Goal: Task Accomplishment & Management: Manage account settings

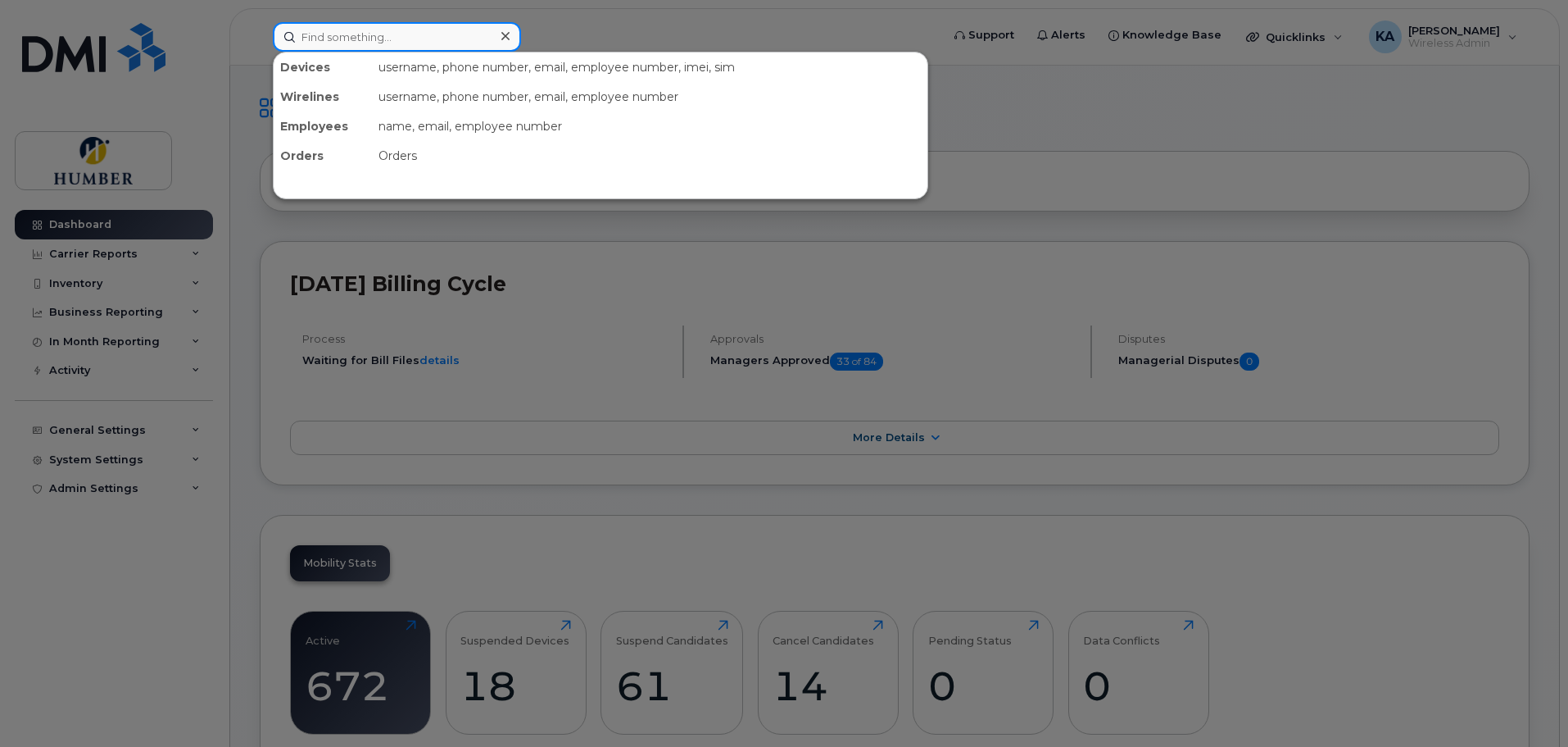
click at [303, 34] on input at bounding box center [397, 37] width 249 height 29
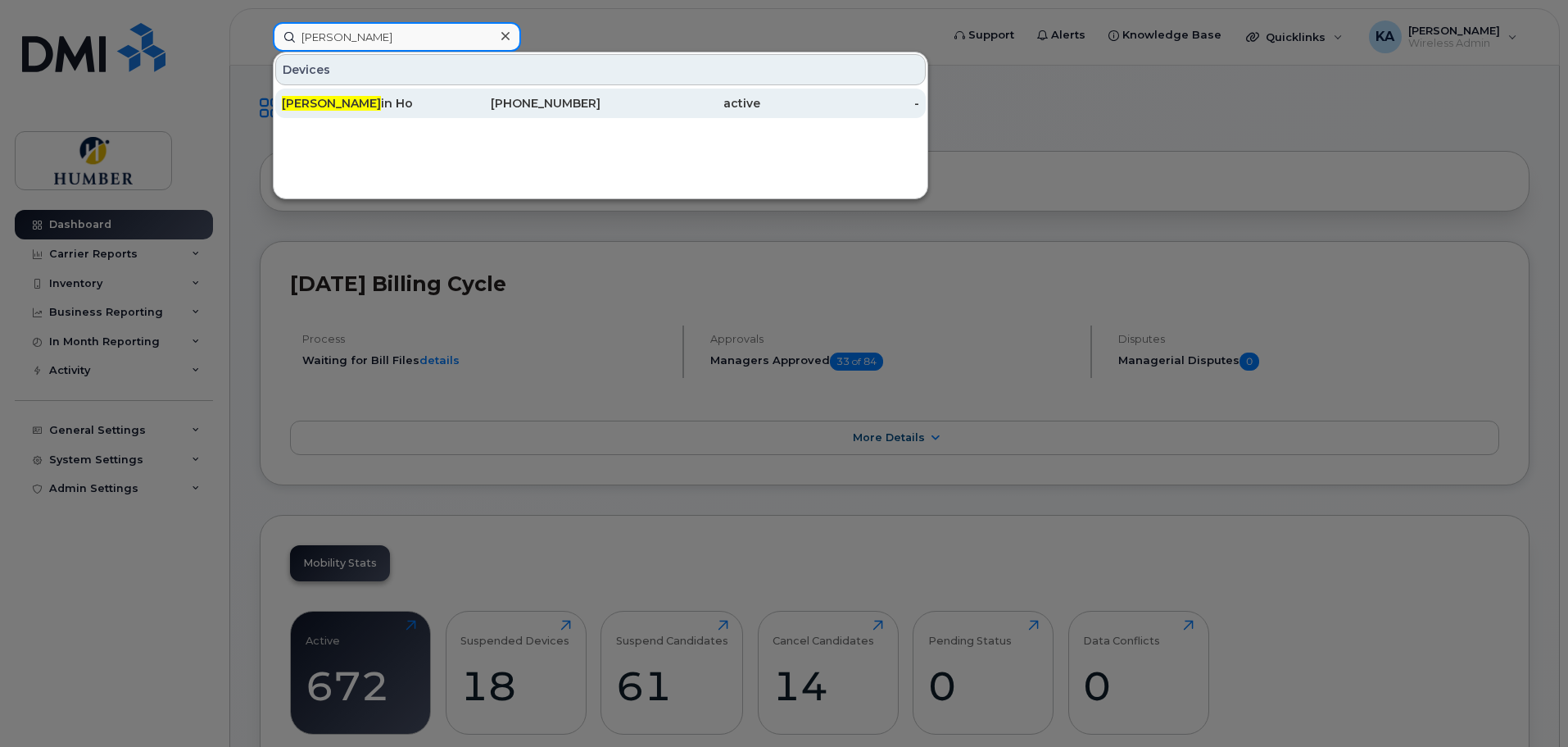
type input "caroll"
click at [304, 97] on span "Caroll" at bounding box center [331, 103] width 99 height 15
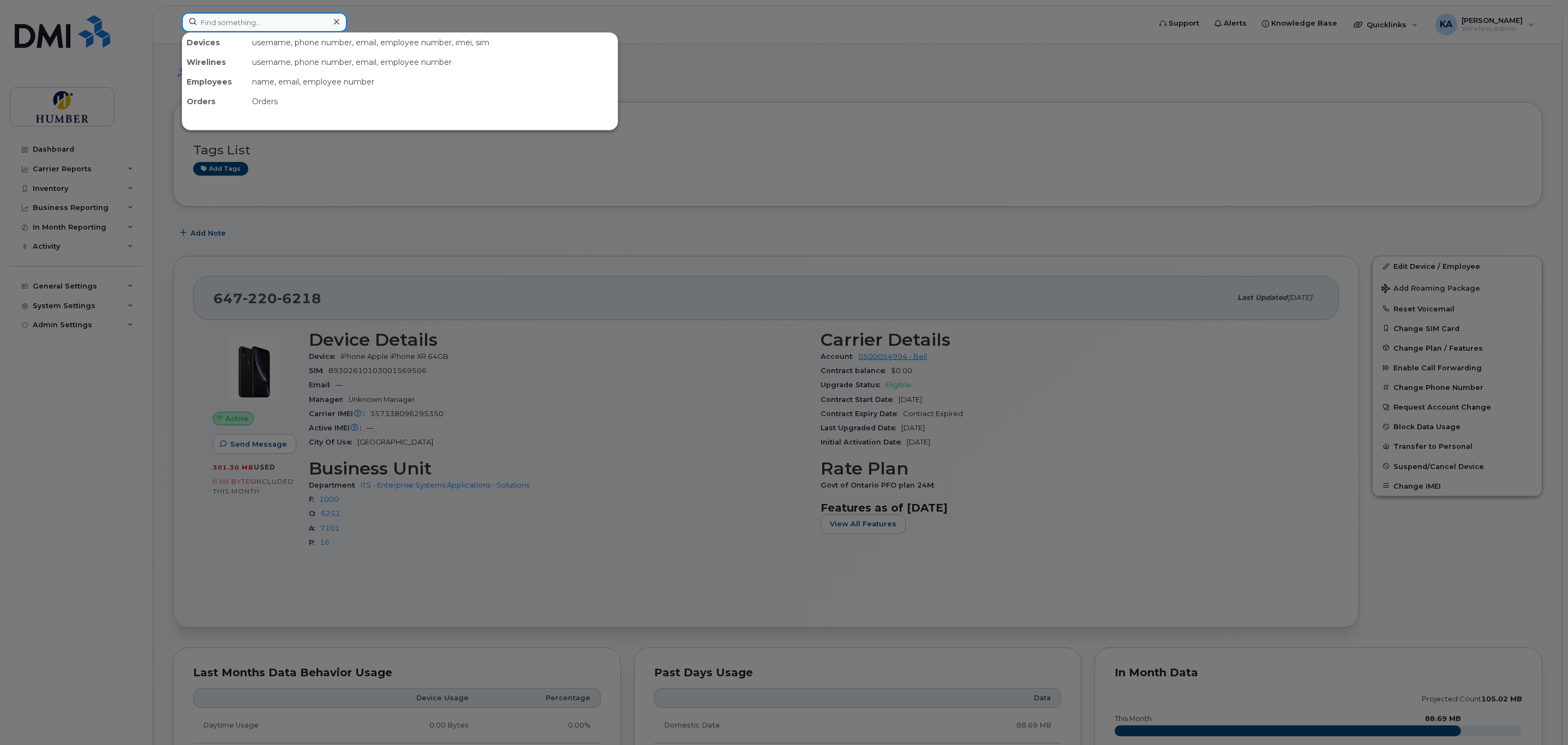
click at [229, 29] on input at bounding box center [264, 23] width 166 height 19
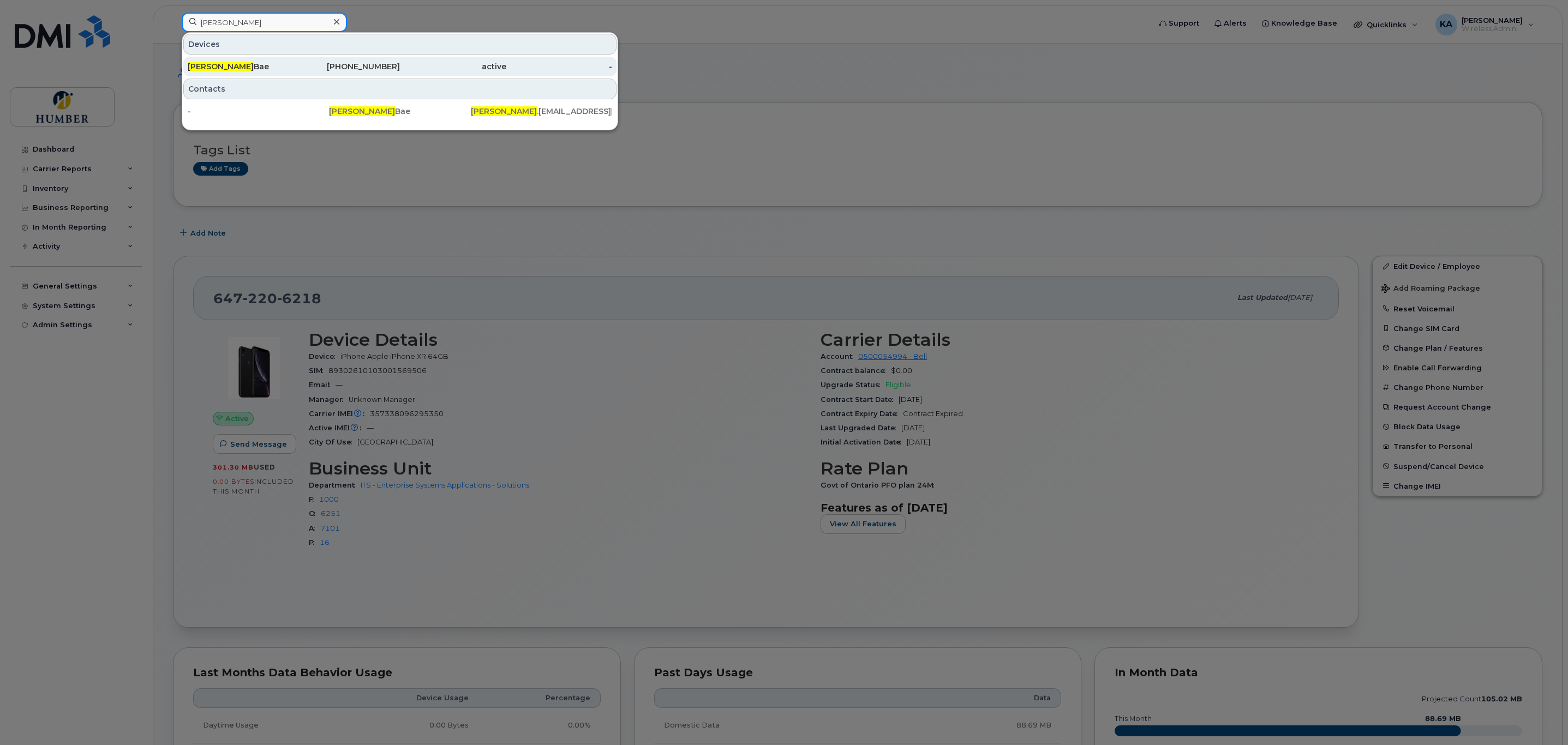
type input "angela"
click at [283, 71] on div "[PERSON_NAME]" at bounding box center [240, 66] width 107 height 11
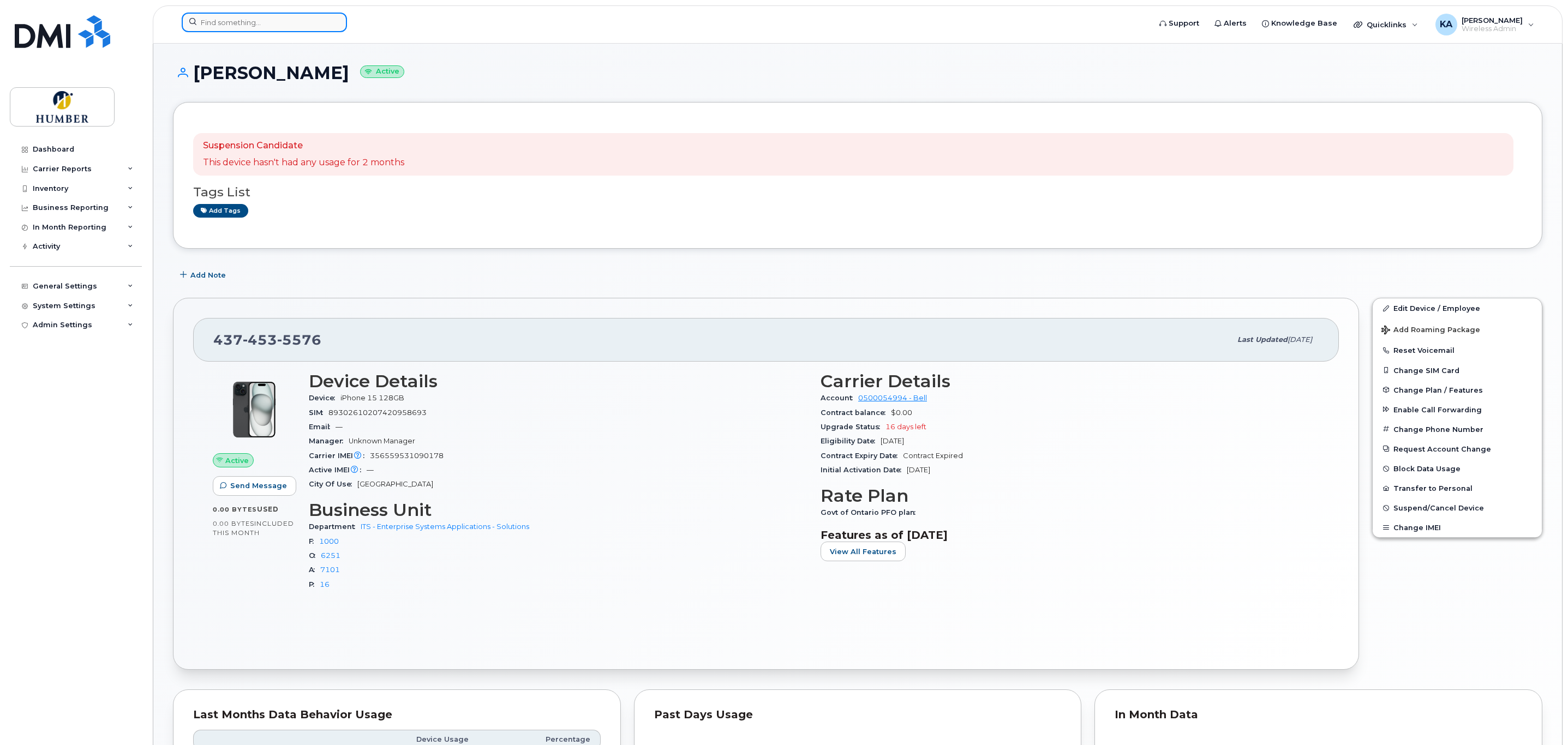
click at [226, 27] on input at bounding box center [264, 23] width 166 height 19
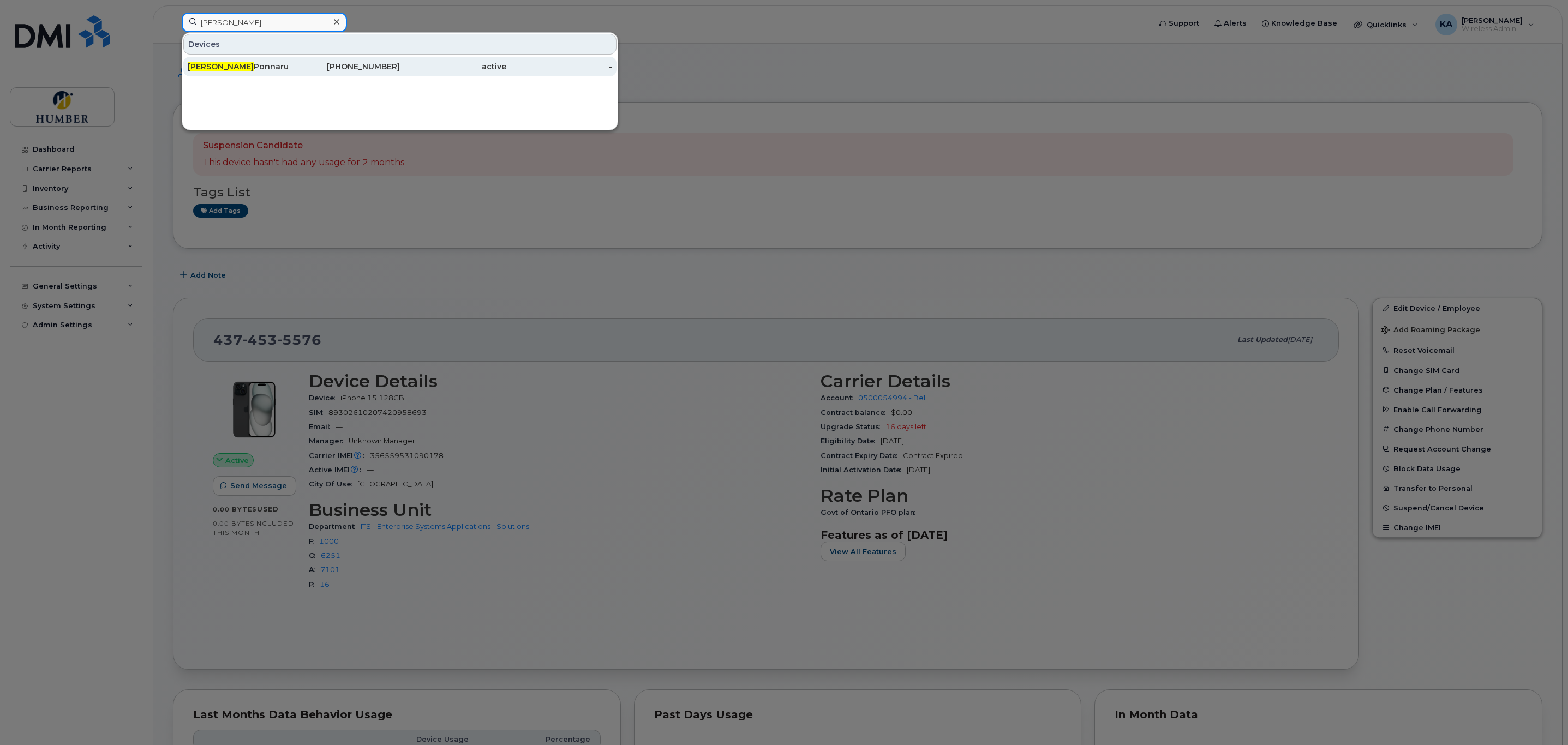
type input "shoban"
click at [243, 68] on div "Shoban Ponnaru" at bounding box center [240, 66] width 107 height 11
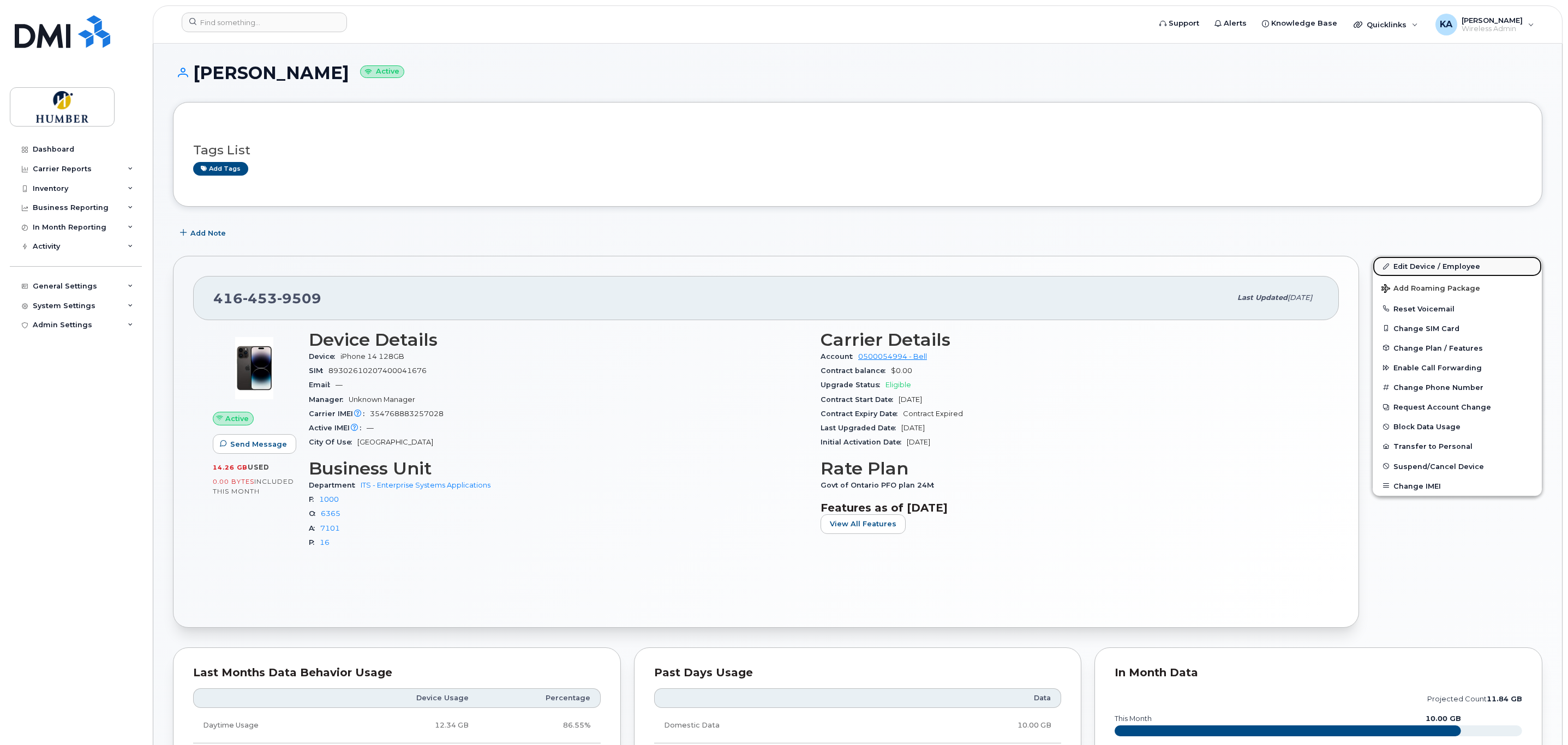
click at [1423, 267] on link "Edit Device / Employee" at bounding box center [1457, 266] width 169 height 19
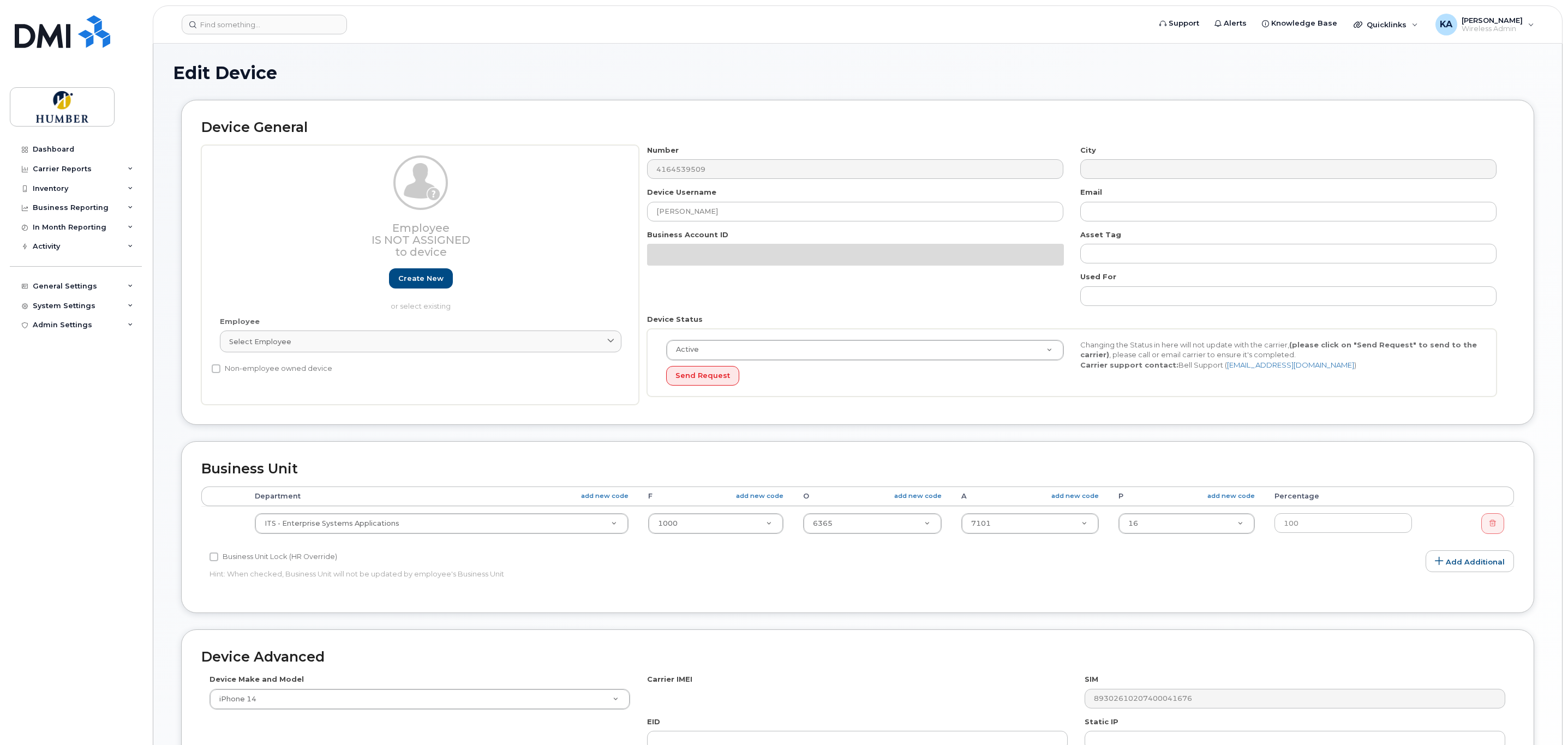
select select "5824777"
select select "5824989"
select select "5824737"
click at [729, 206] on input "[PERSON_NAME]" at bounding box center [855, 212] width 416 height 19
drag, startPoint x: 729, startPoint y: 206, endPoint x: 604, endPoint y: 206, distance: 125.0
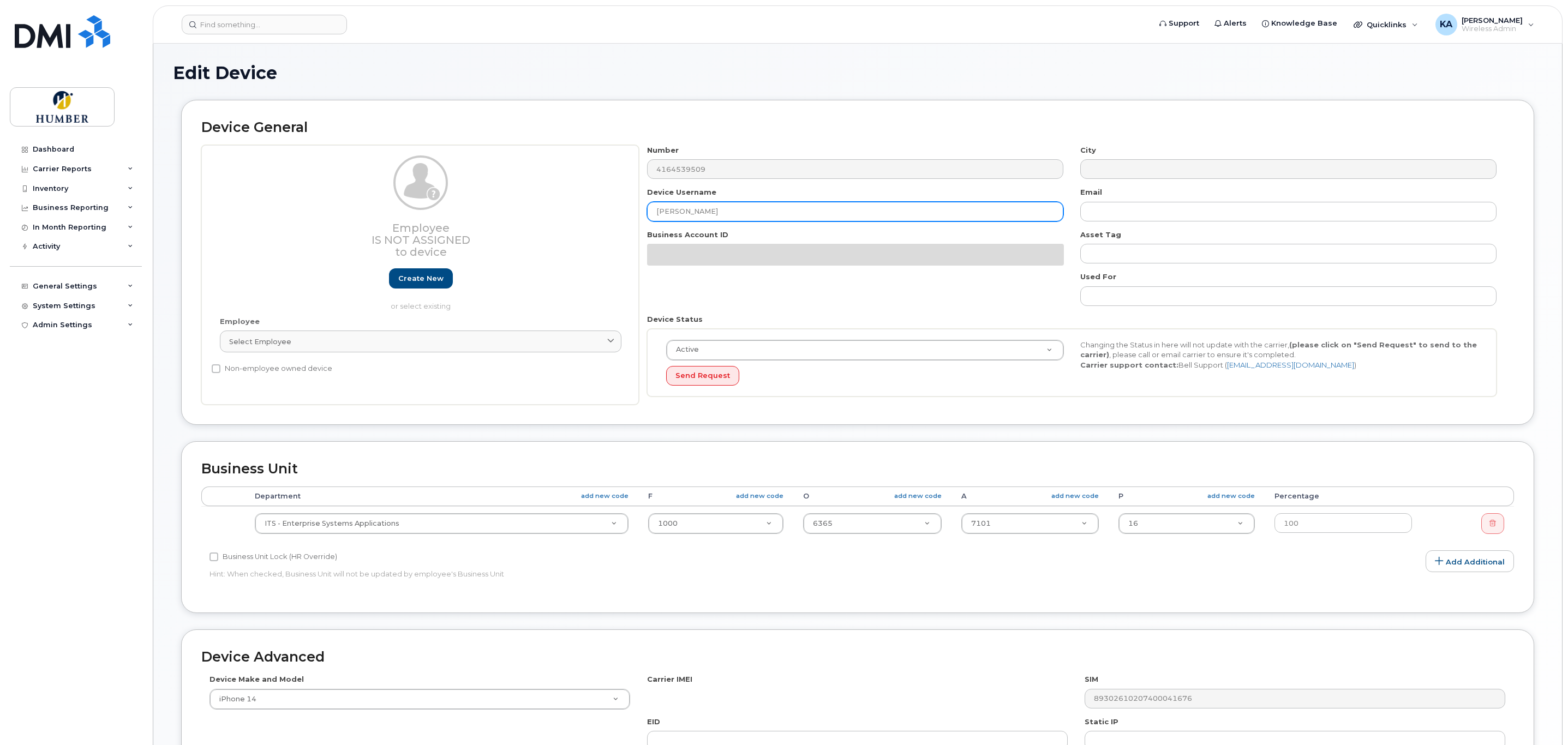
click at [604, 206] on div "Employee Is not assigned to device Create new or select existing Employee Selec…" at bounding box center [858, 275] width 1313 height 261
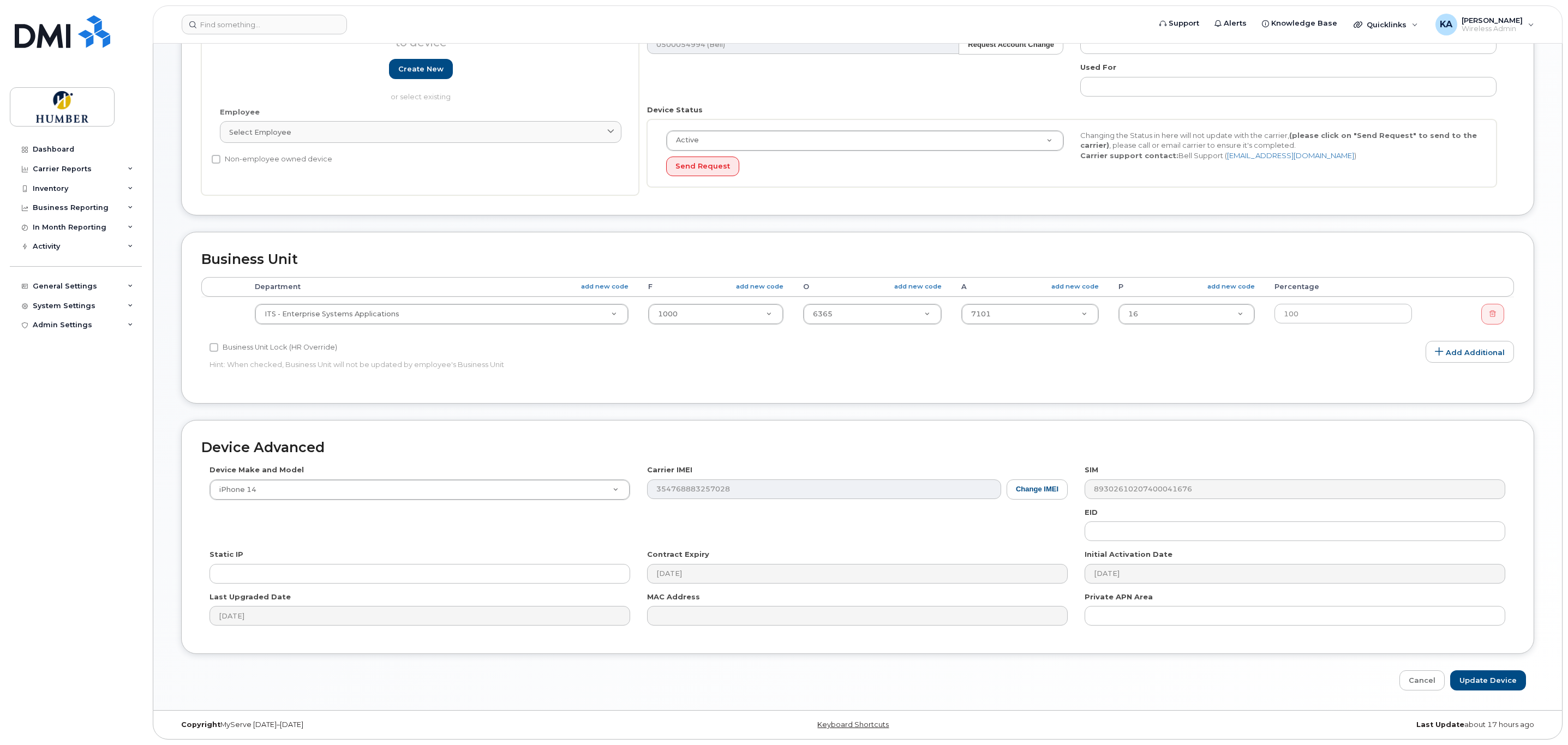
scroll to position [215, 0]
type input "Angela Bae 1"
click at [1486, 678] on input "Update Device" at bounding box center [1488, 680] width 76 height 20
type input "Saving..."
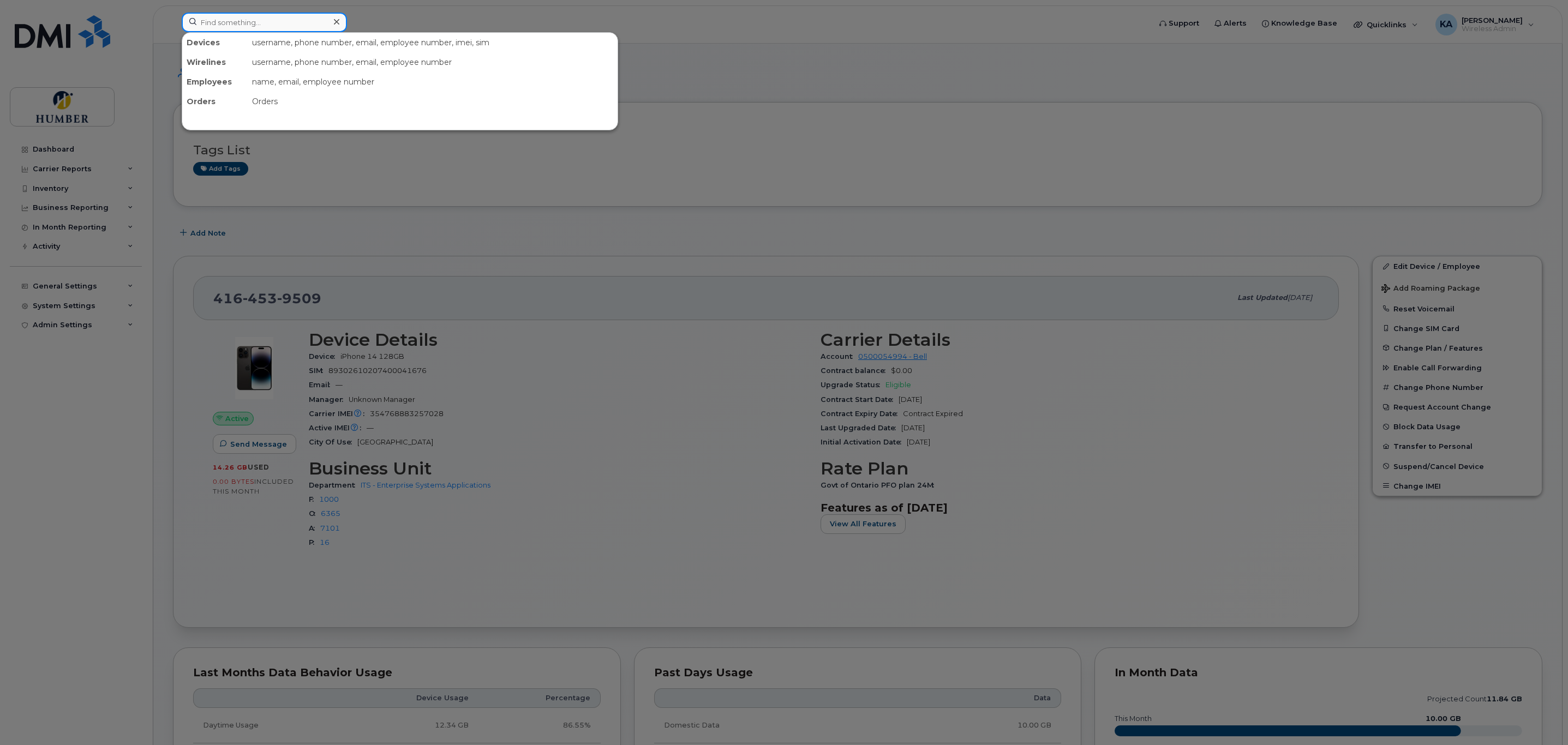
click at [236, 20] on input at bounding box center [264, 23] width 166 height 19
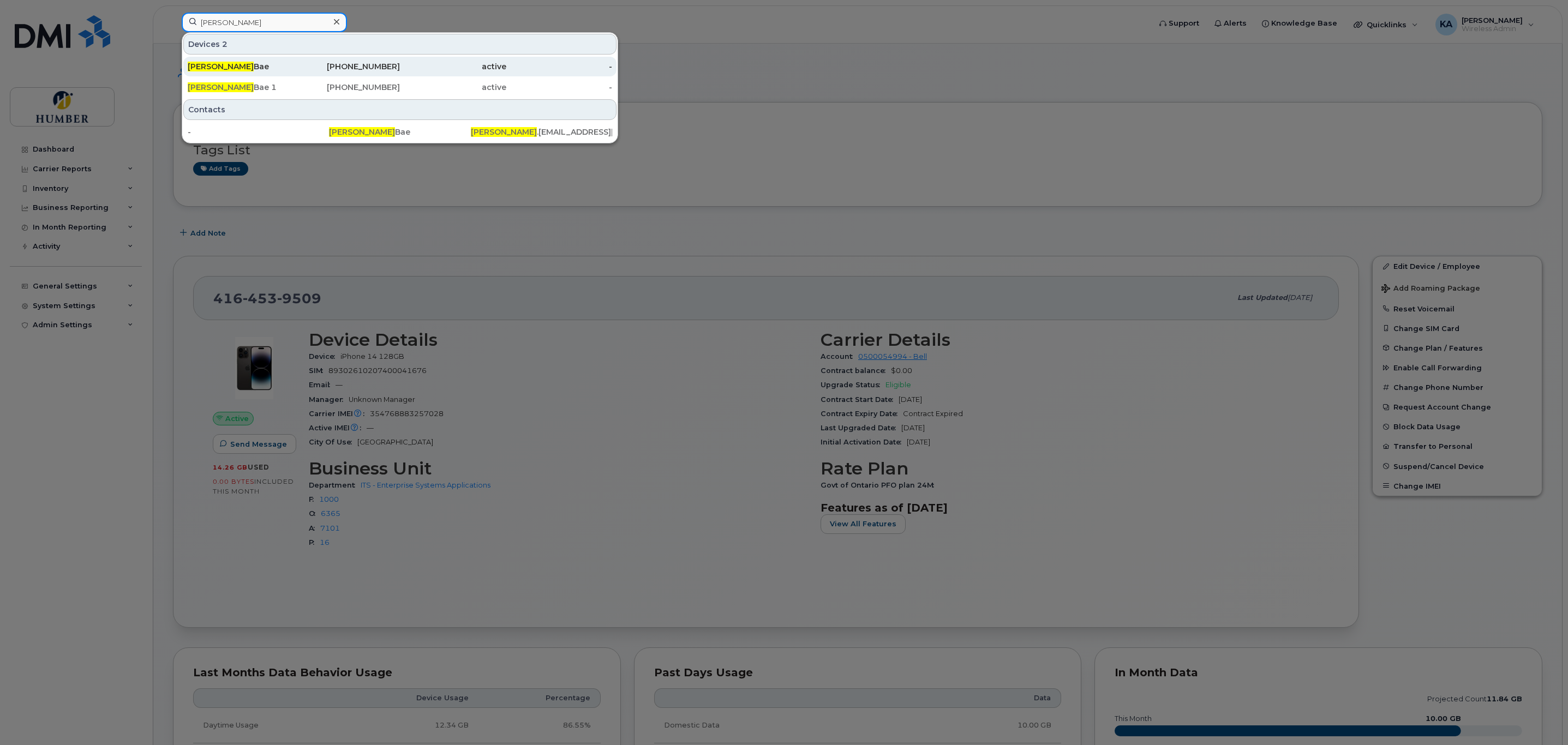
type input "angela"
click at [241, 66] on div "Angela Bae" at bounding box center [240, 66] width 107 height 11
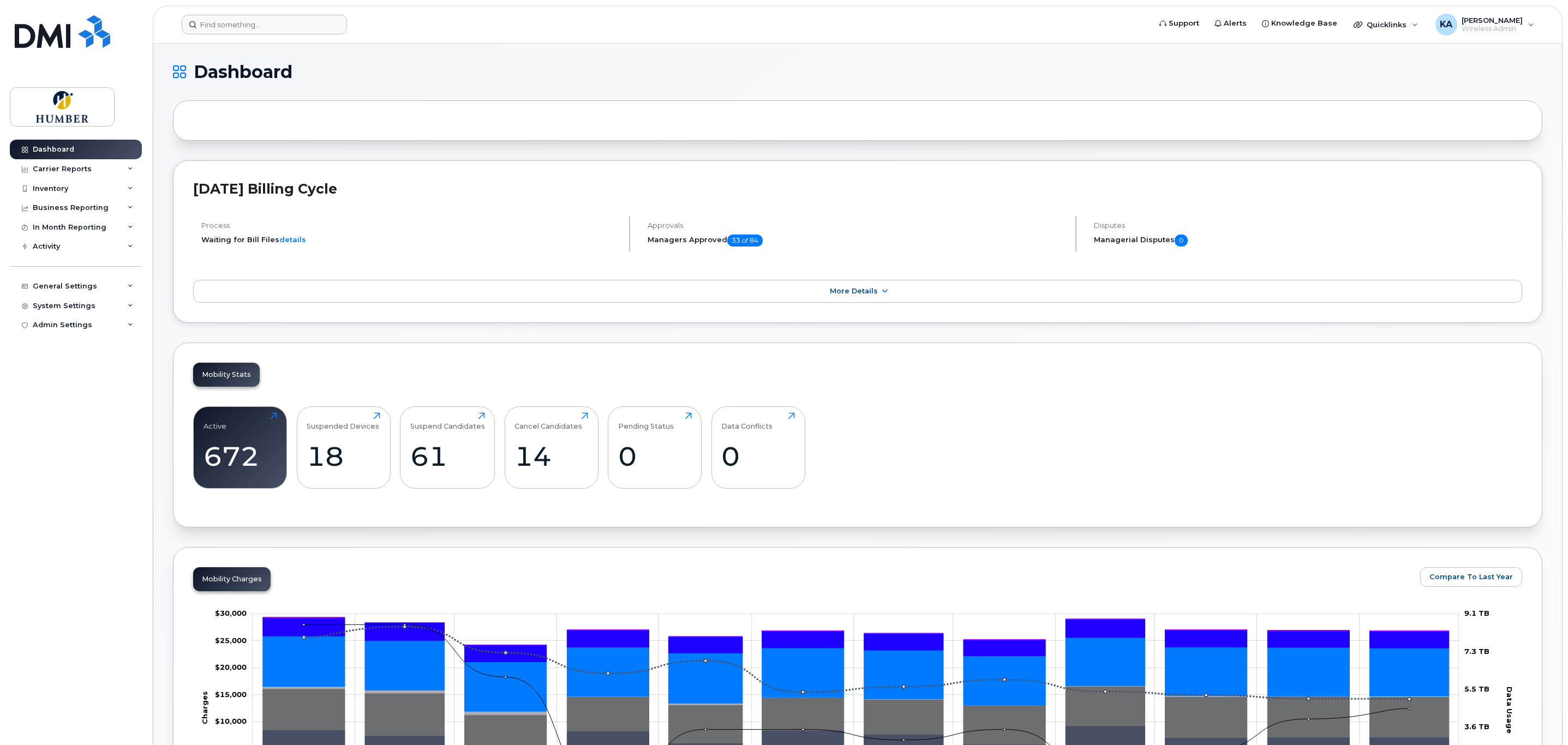
drag, startPoint x: 209, startPoint y: 10, endPoint x: 209, endPoint y: 16, distance: 6.0
click at [209, 12] on header "Support Alerts Knowledge Base Quicklinks Suspend / Cancel Device Change SIM Car…" at bounding box center [858, 24] width 1410 height 38
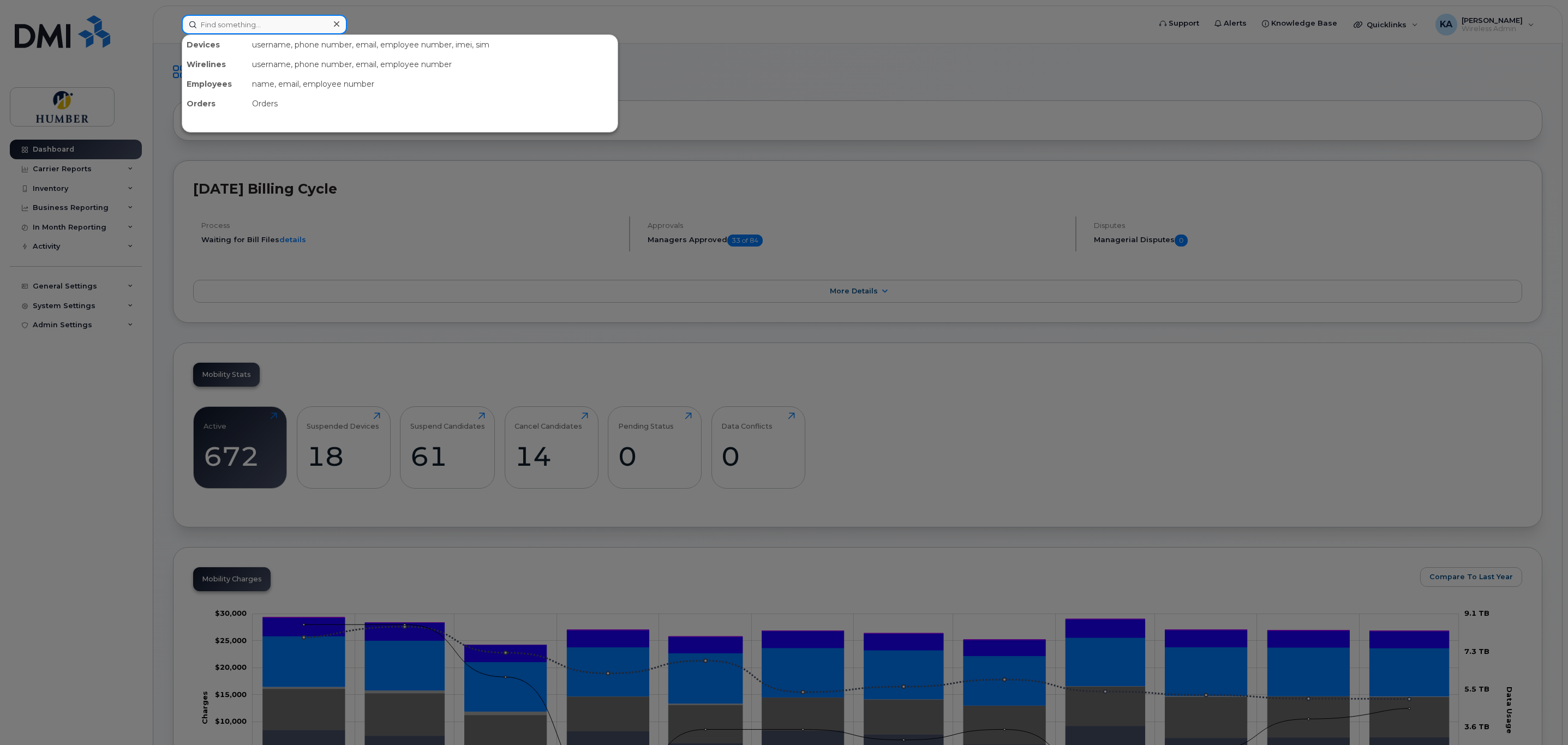
click at [209, 21] on input at bounding box center [264, 24] width 166 height 19
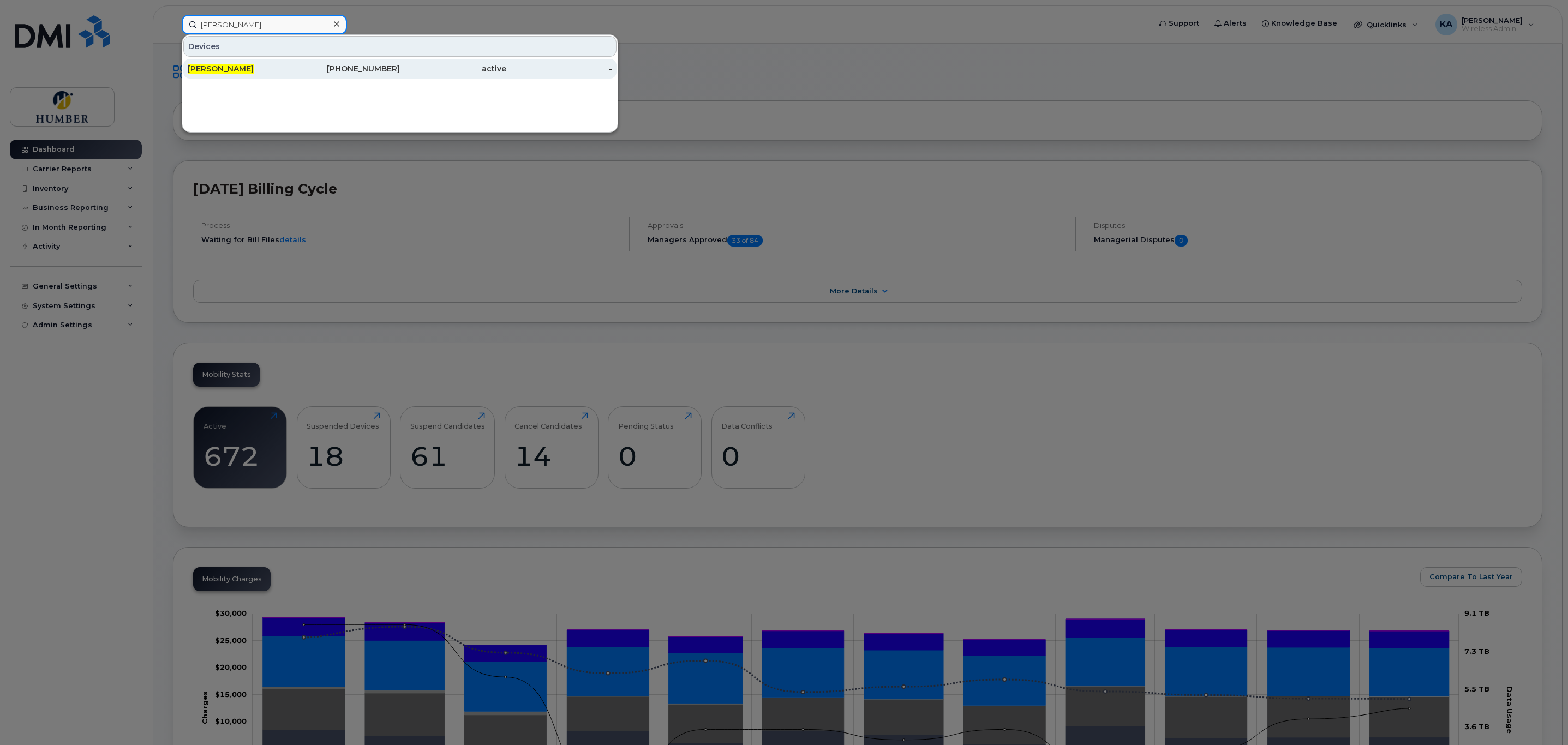
type input "phil legate"
click at [206, 66] on span "[PERSON_NAME]" at bounding box center [220, 69] width 66 height 10
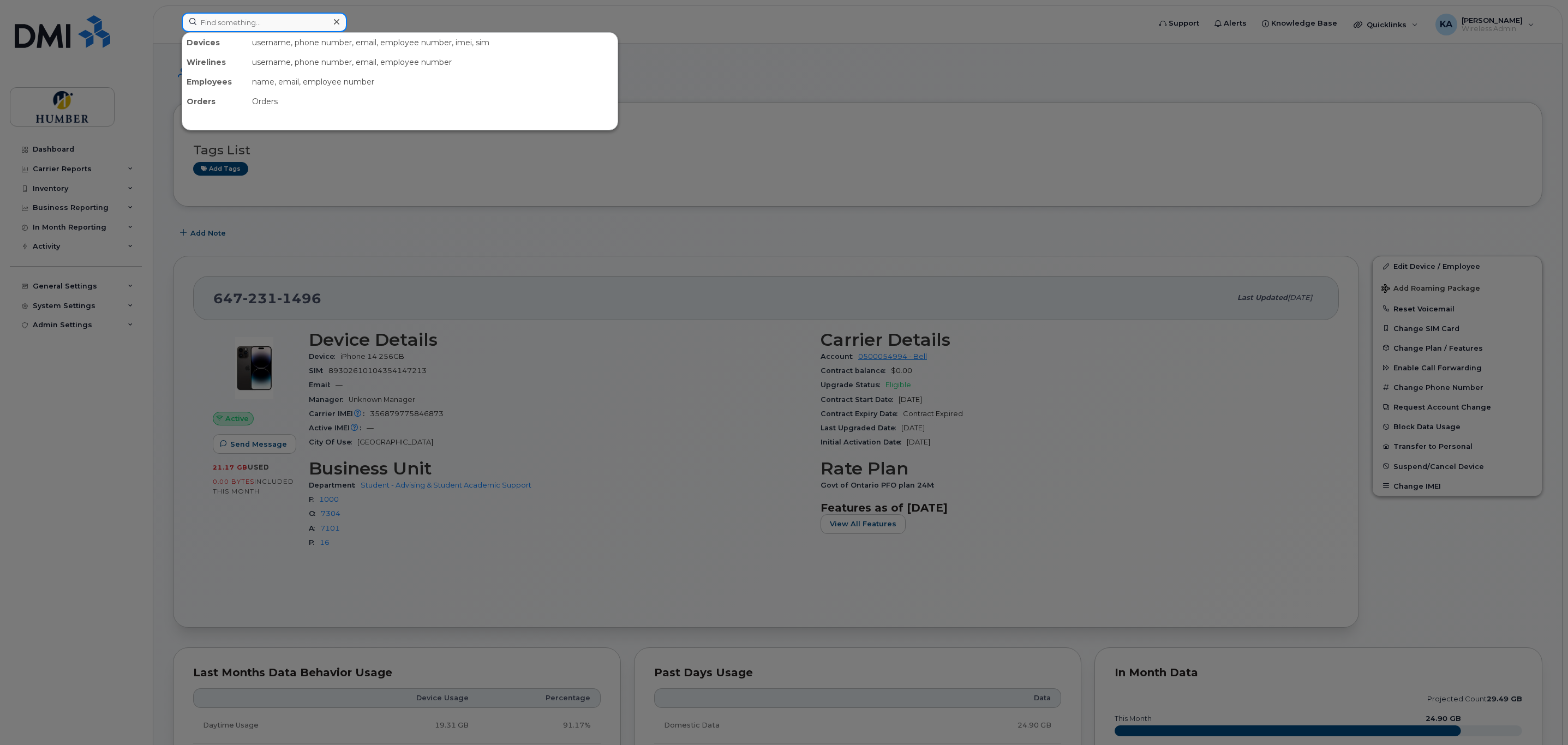
click at [275, 25] on input at bounding box center [264, 23] width 166 height 19
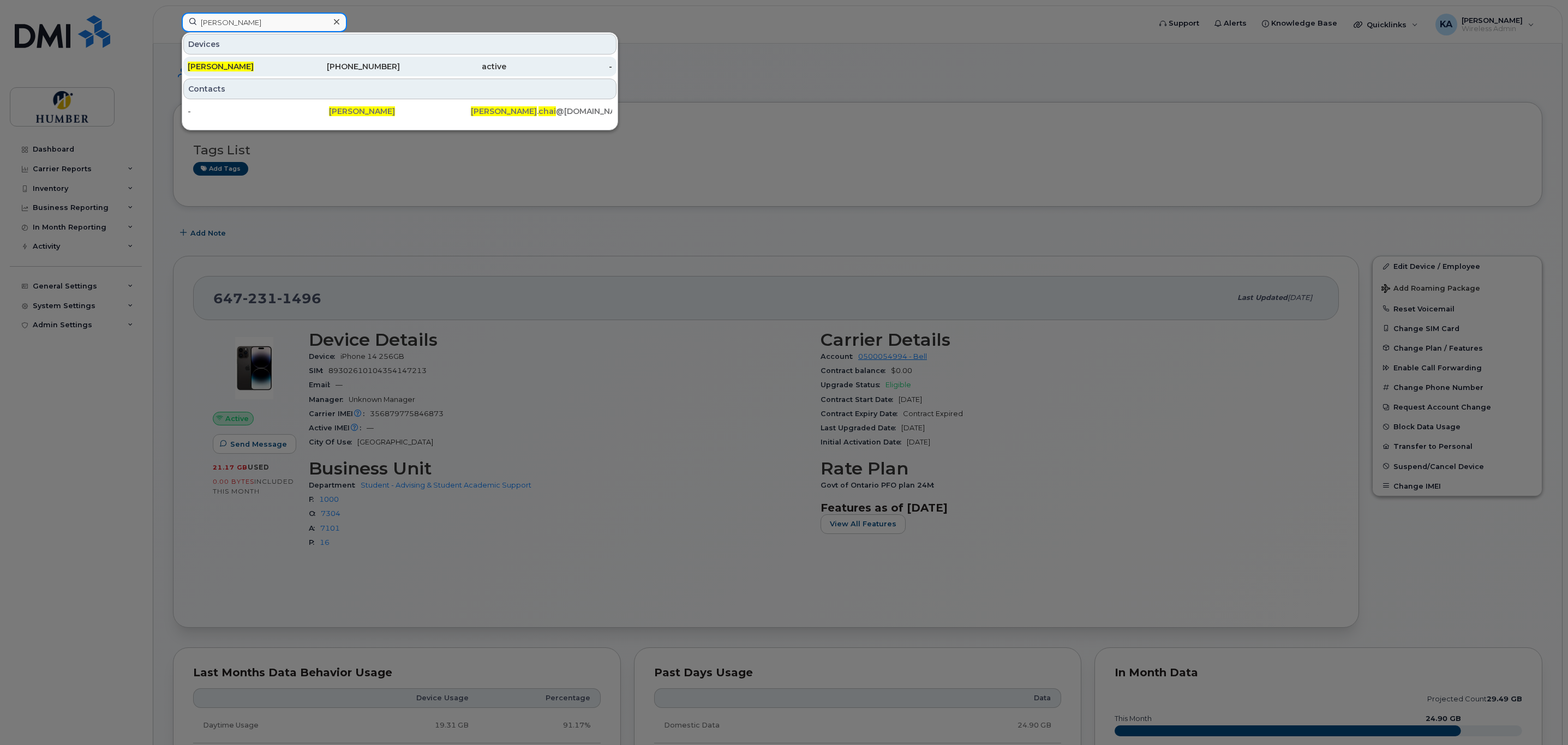
type input "melanie chai"
click at [267, 60] on div "Melanie Chai" at bounding box center [240, 66] width 107 height 19
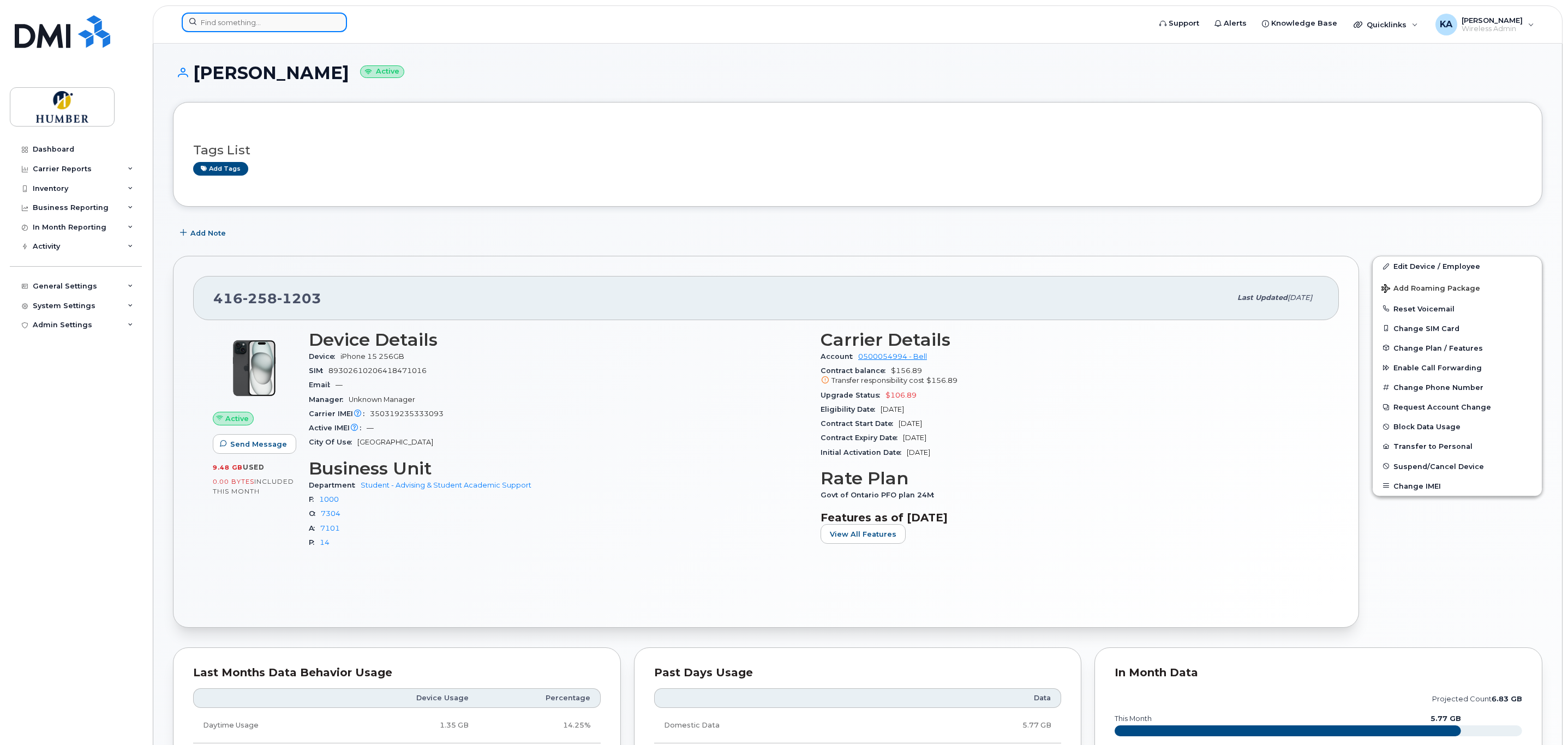
click at [273, 24] on input at bounding box center [264, 23] width 166 height 19
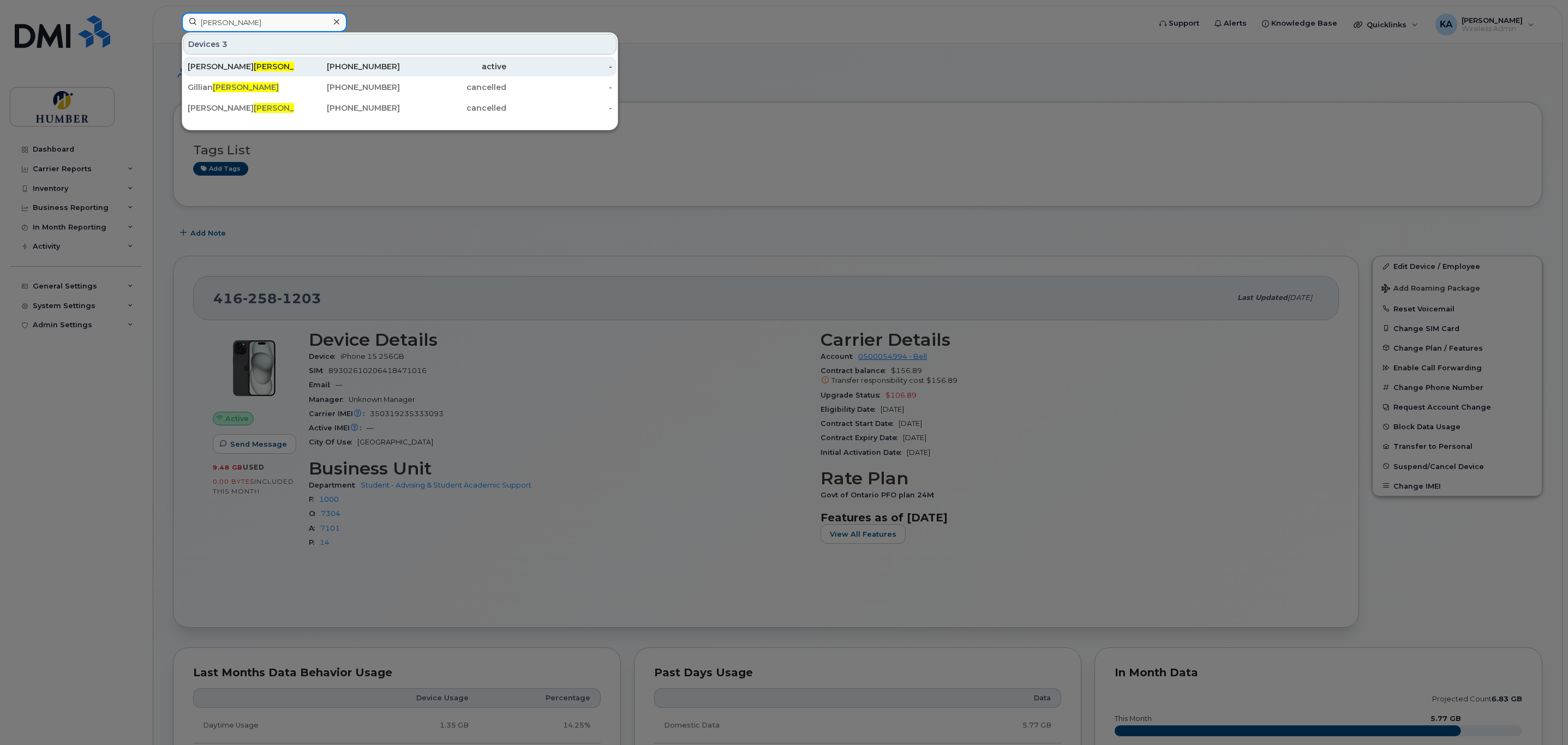
type input "carson"
click at [262, 71] on div "Shaun Carson" at bounding box center [240, 66] width 107 height 11
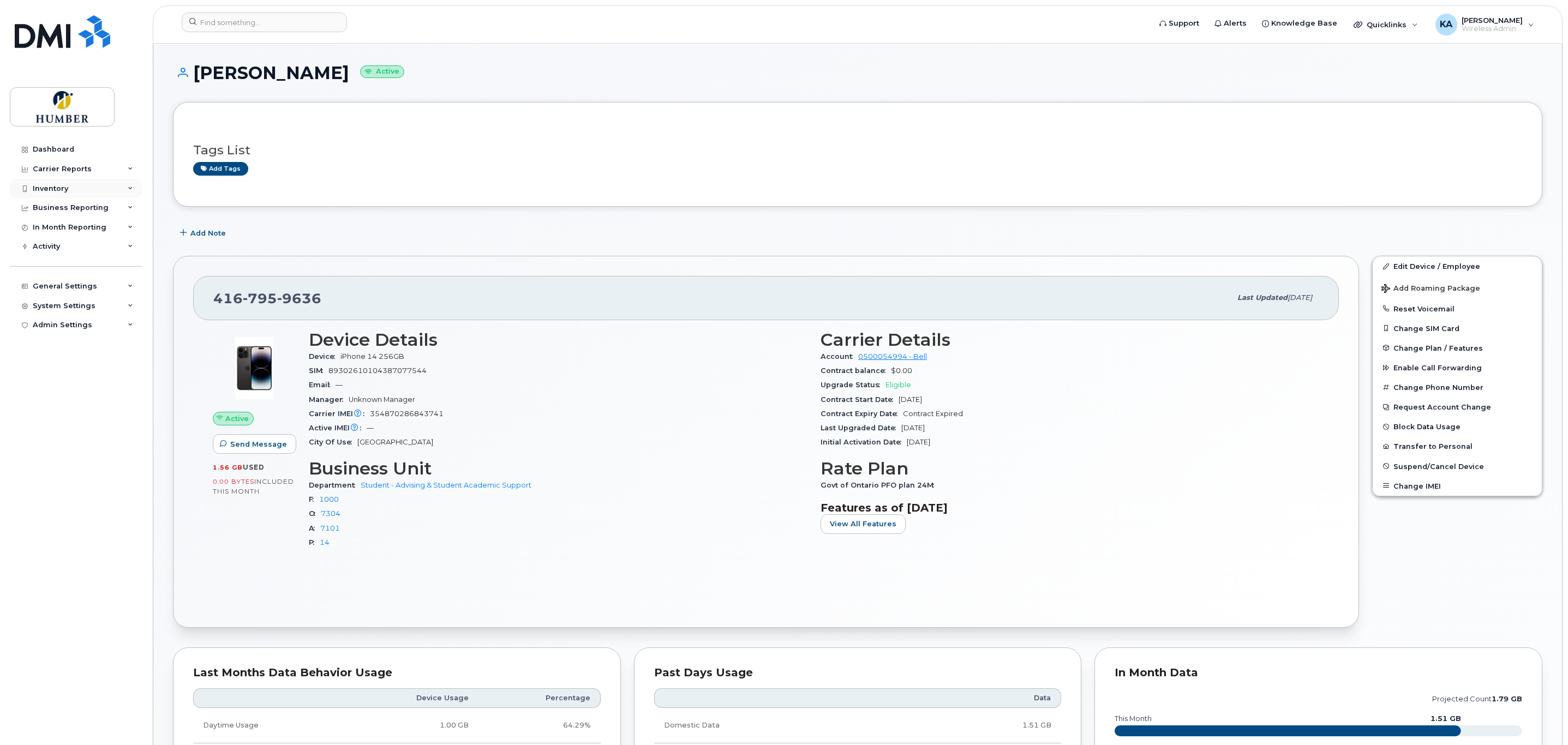
click at [68, 181] on div "Inventory" at bounding box center [75, 189] width 132 height 19
click at [71, 206] on div "Mobility Devices" at bounding box center [68, 208] width 61 height 10
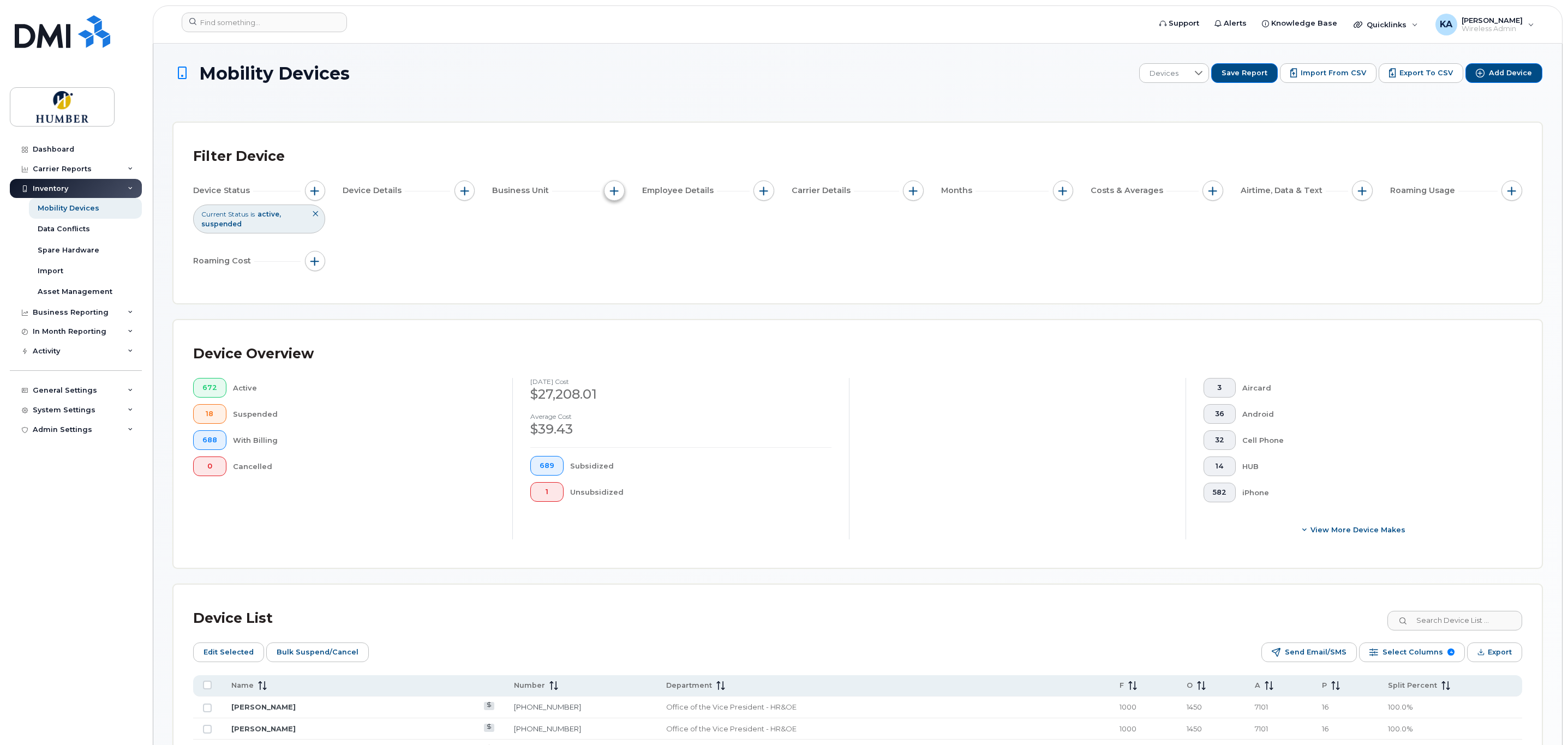
click at [611, 192] on span "button" at bounding box center [614, 191] width 9 height 9
click at [618, 244] on input "Department" at bounding box center [617, 241] width 9 height 9
checkbox input "true"
click at [673, 290] on input "text" at bounding box center [687, 287] width 96 height 10
type input "advis"
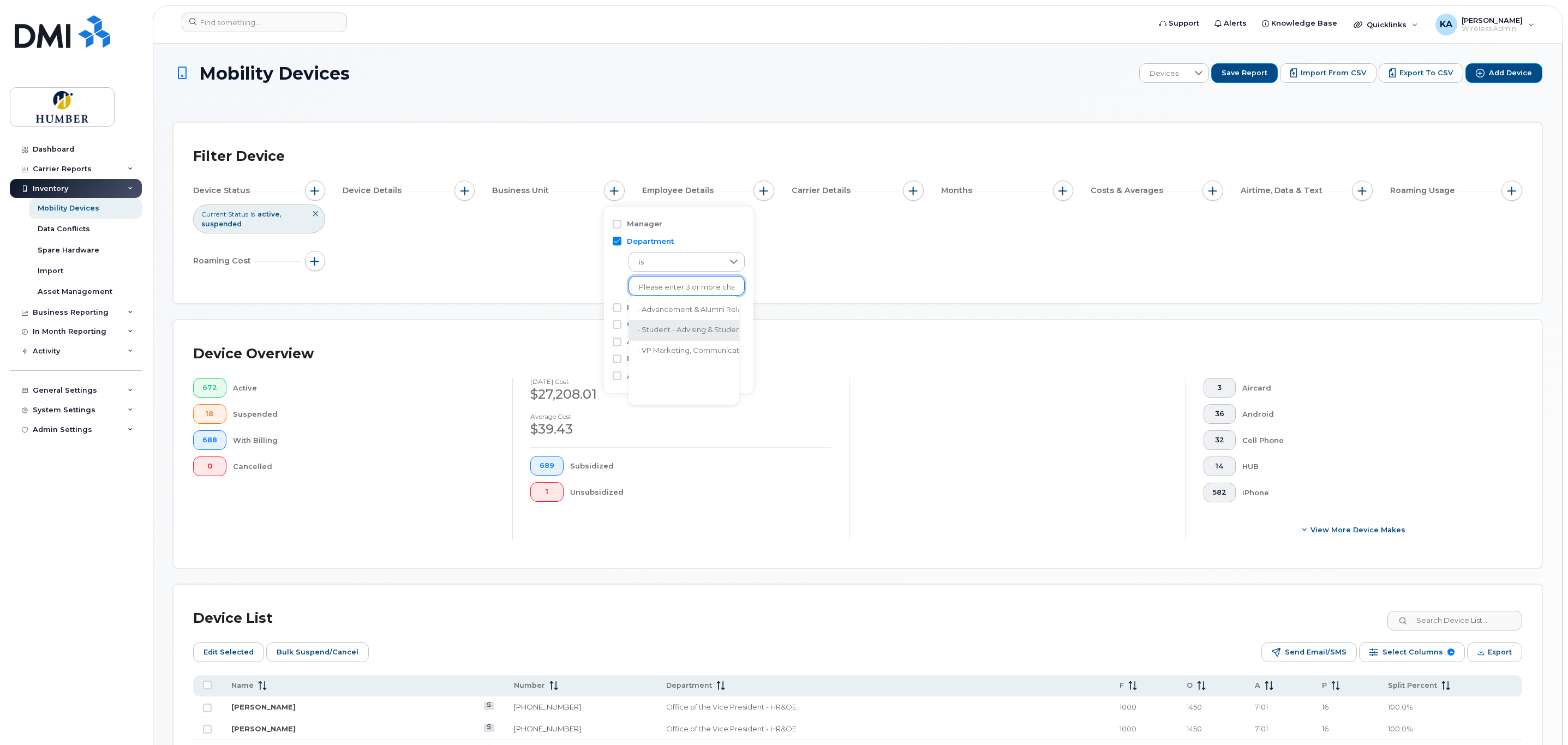
click at [679, 331] on li "- Student - Advising & Student Academic Support" at bounding box center [725, 330] width 192 height 20
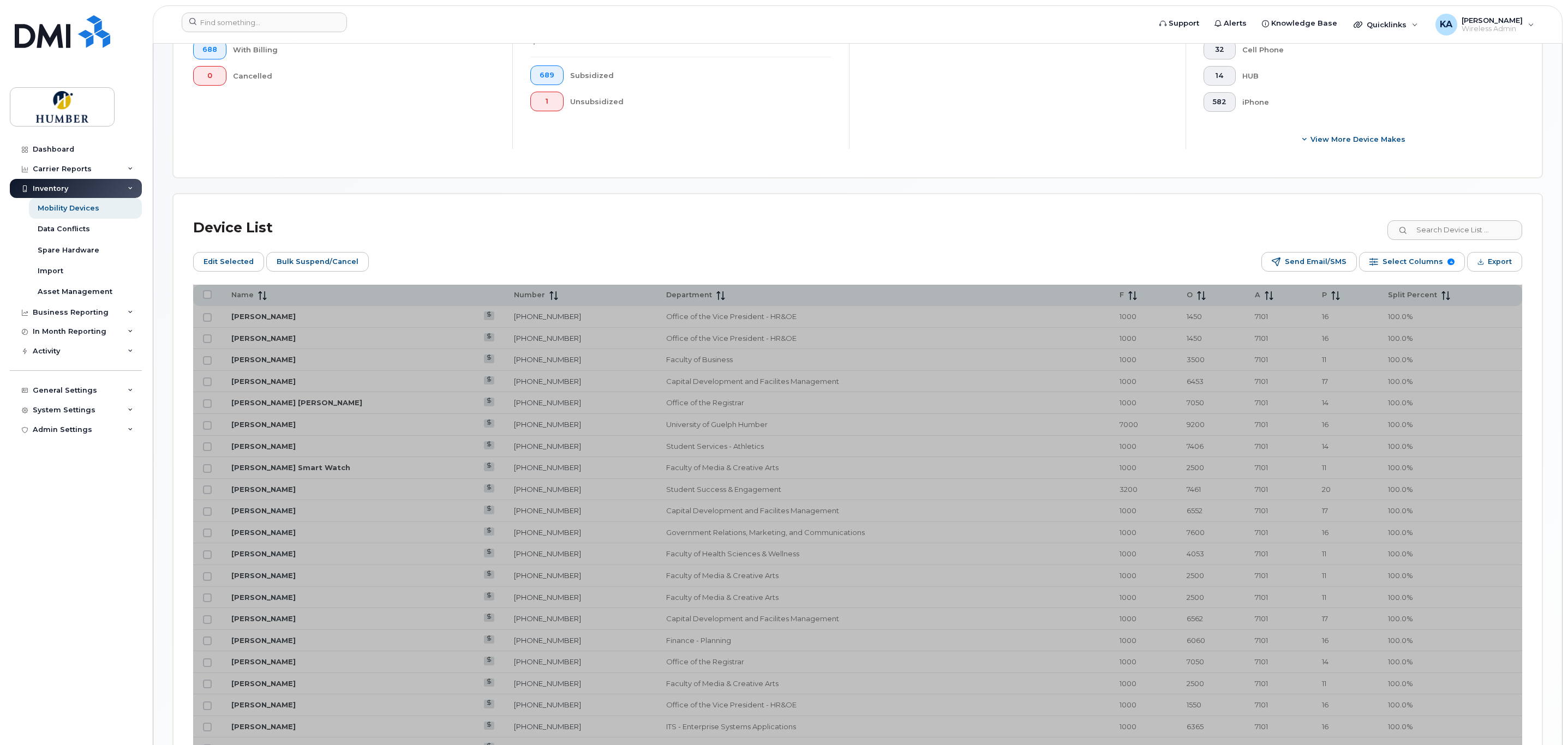
scroll to position [436, 0]
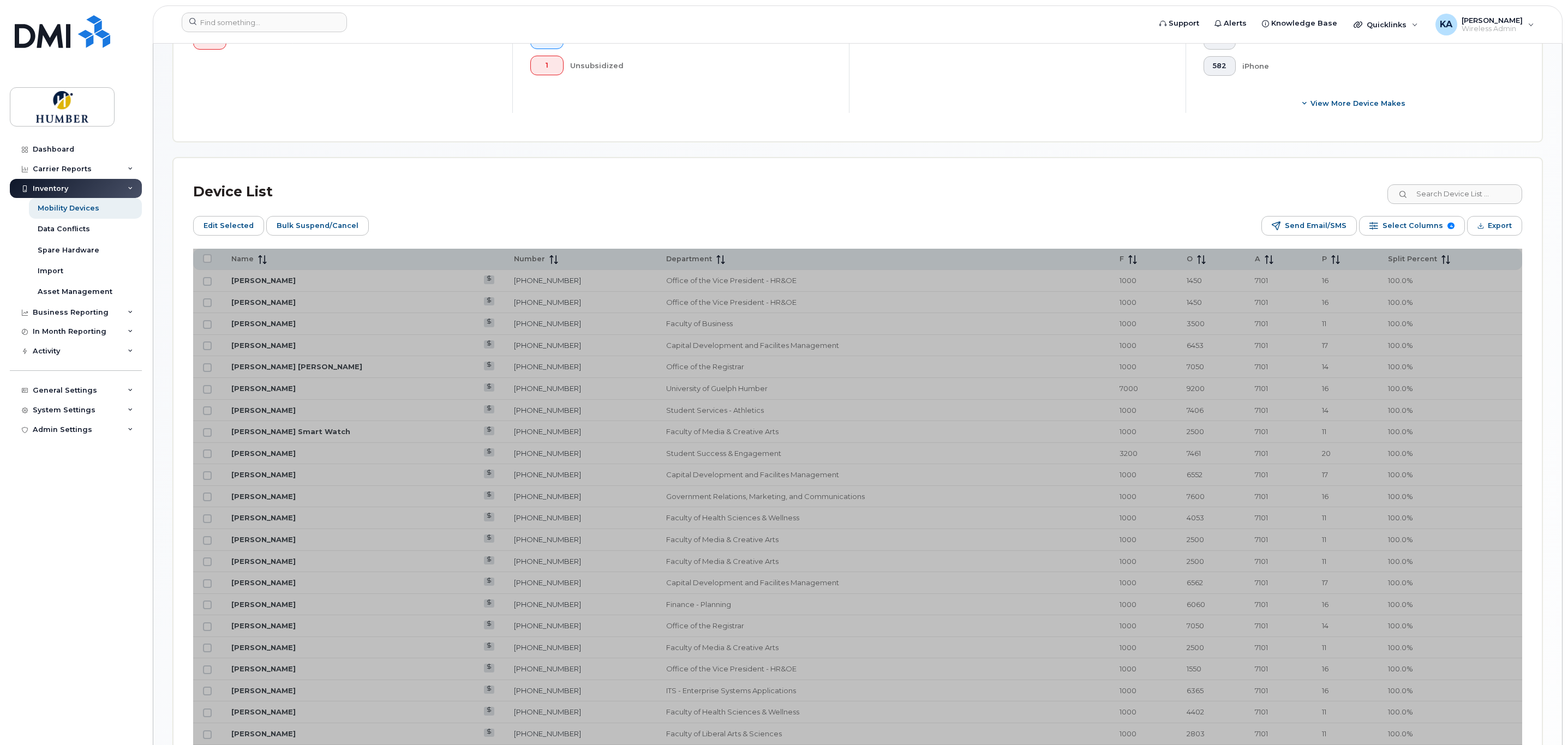
scroll to position [195, 0]
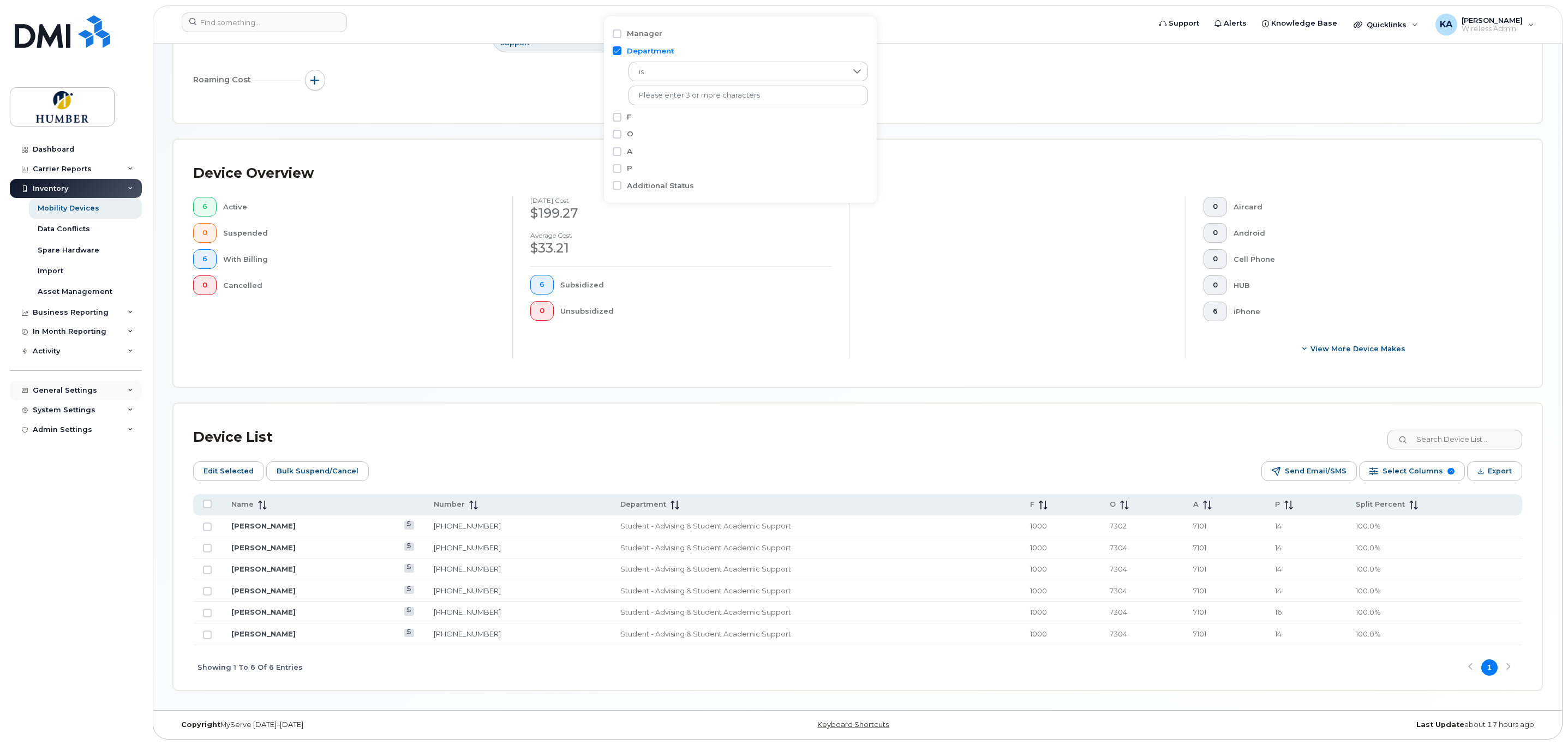
click at [76, 391] on div "General Settings" at bounding box center [65, 391] width 65 height 9
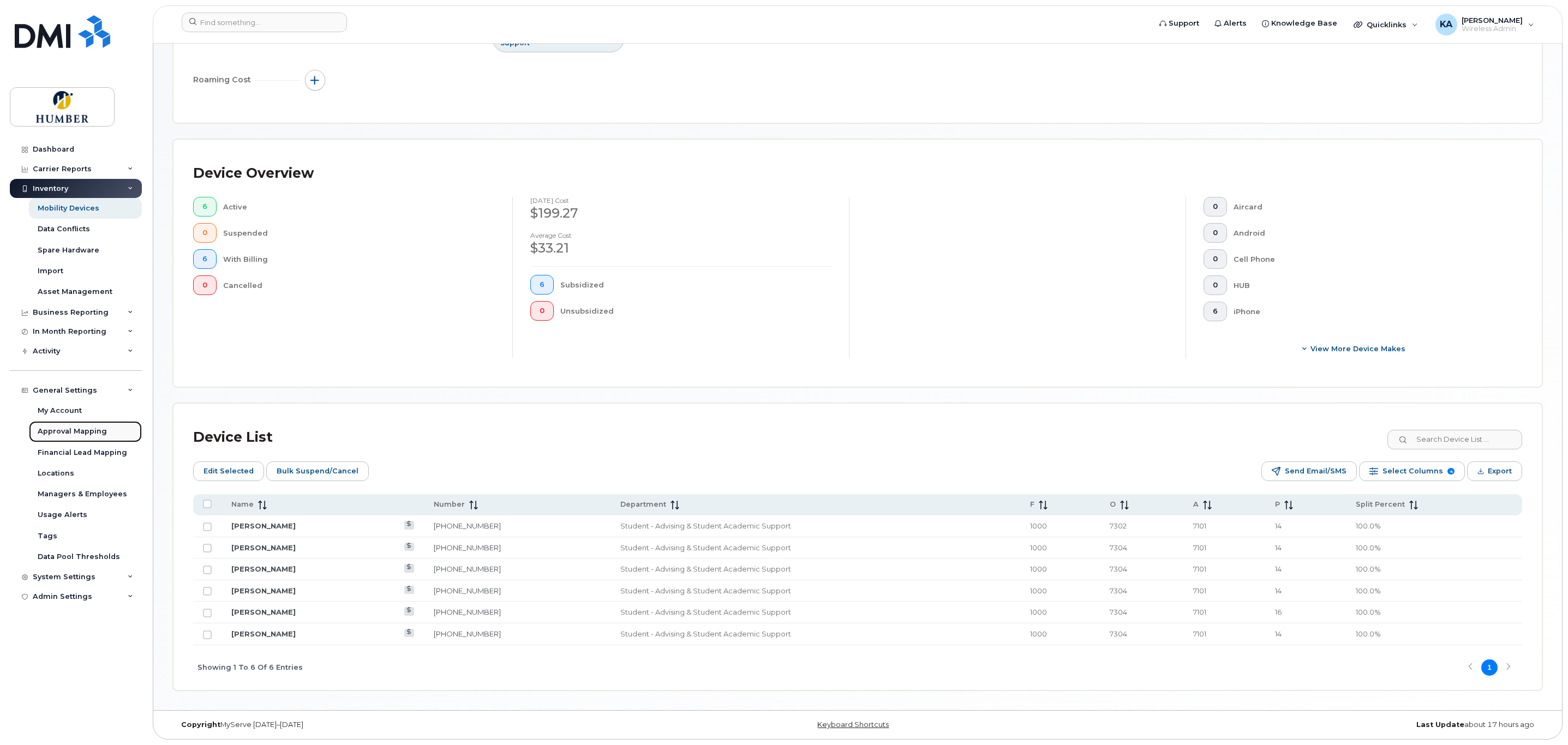
click at [74, 427] on div "Approval Mapping" at bounding box center [72, 432] width 69 height 10
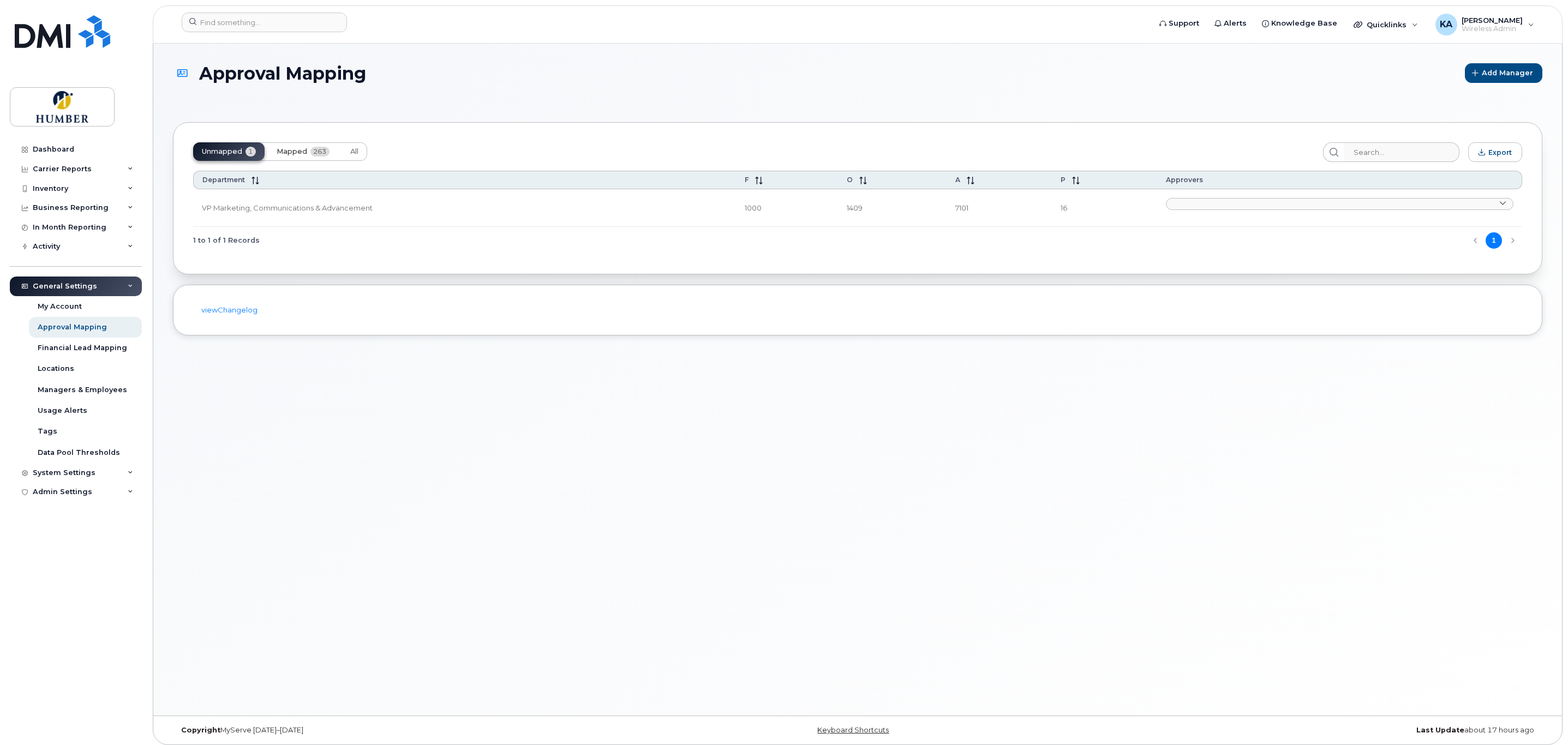
click at [302, 151] on span "Mapped" at bounding box center [292, 152] width 30 height 9
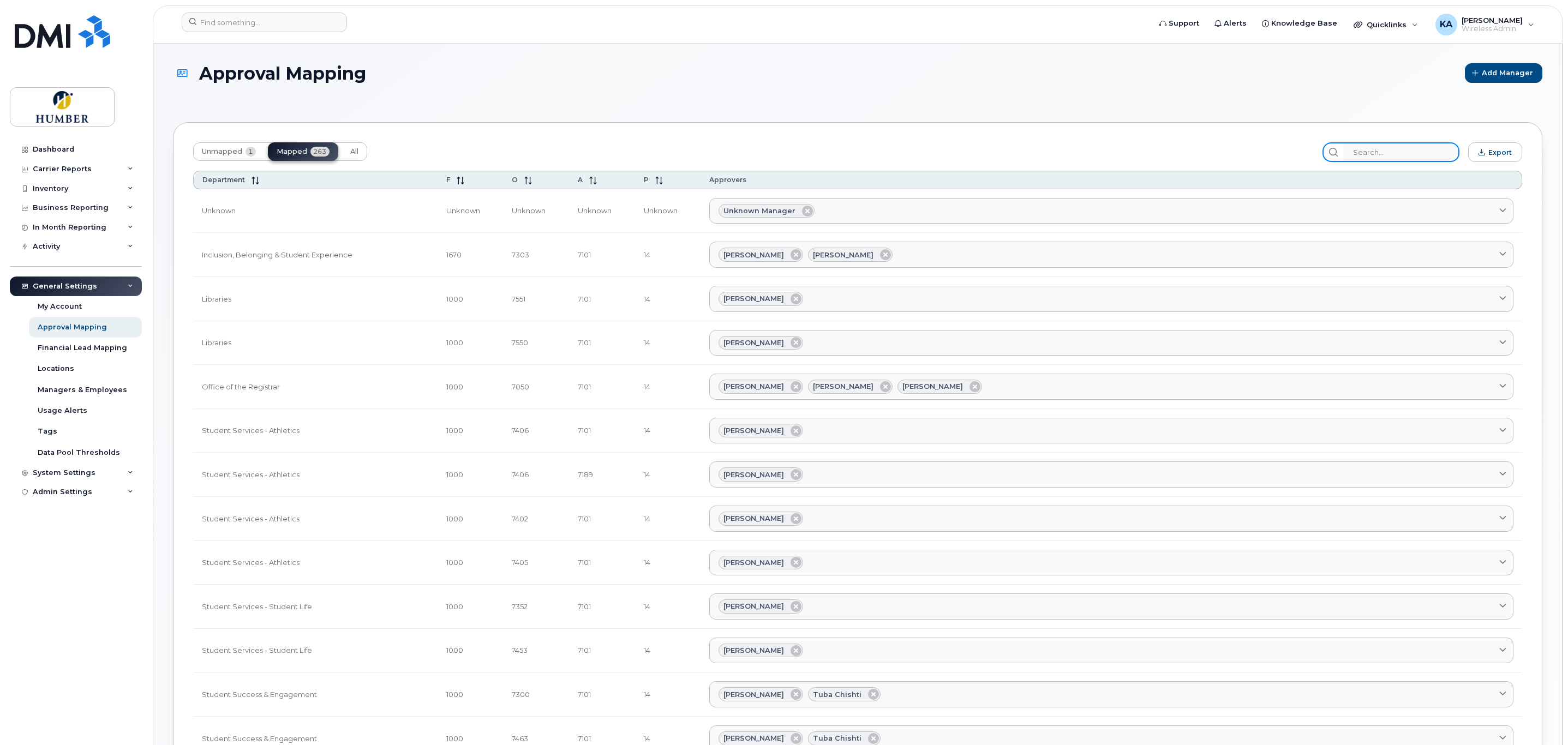
click at [1370, 150] on input "search" at bounding box center [1401, 152] width 116 height 19
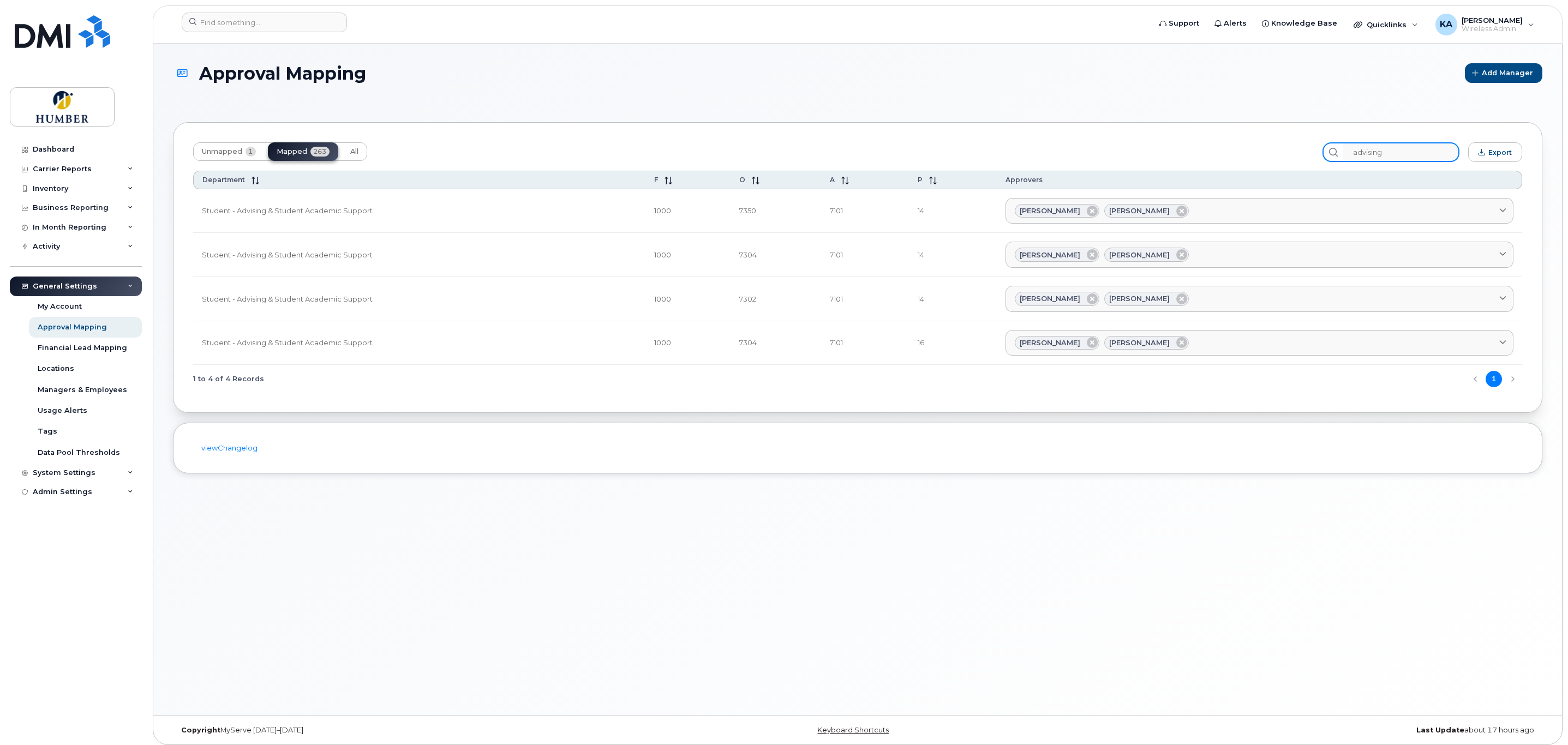
drag, startPoint x: 1397, startPoint y: 155, endPoint x: 1279, endPoint y: 147, distance: 118.3
click at [1279, 147] on div "Unmapped 1 Mapped 263 All advising Export" at bounding box center [857, 152] width 1329 height 19
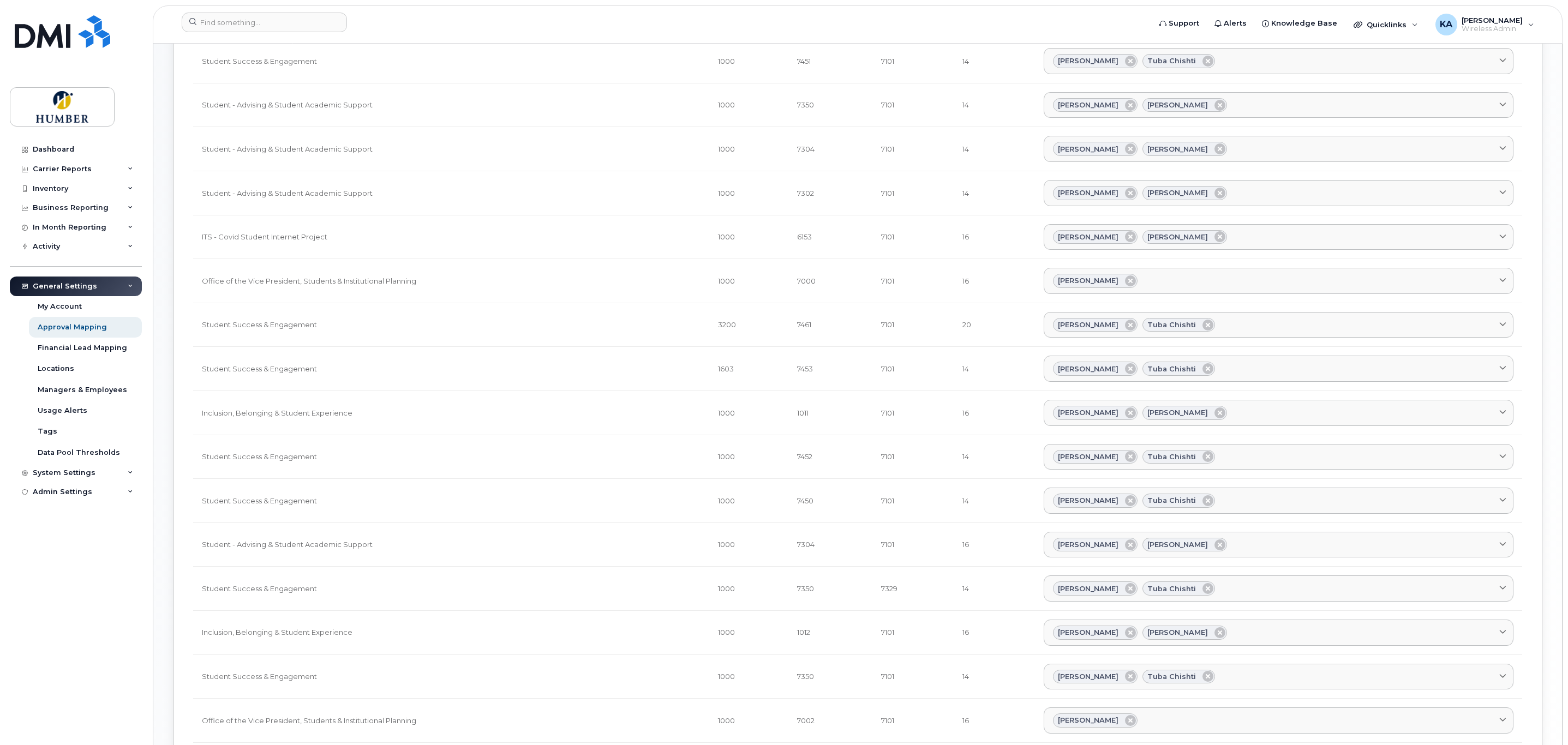
scroll to position [655, 0]
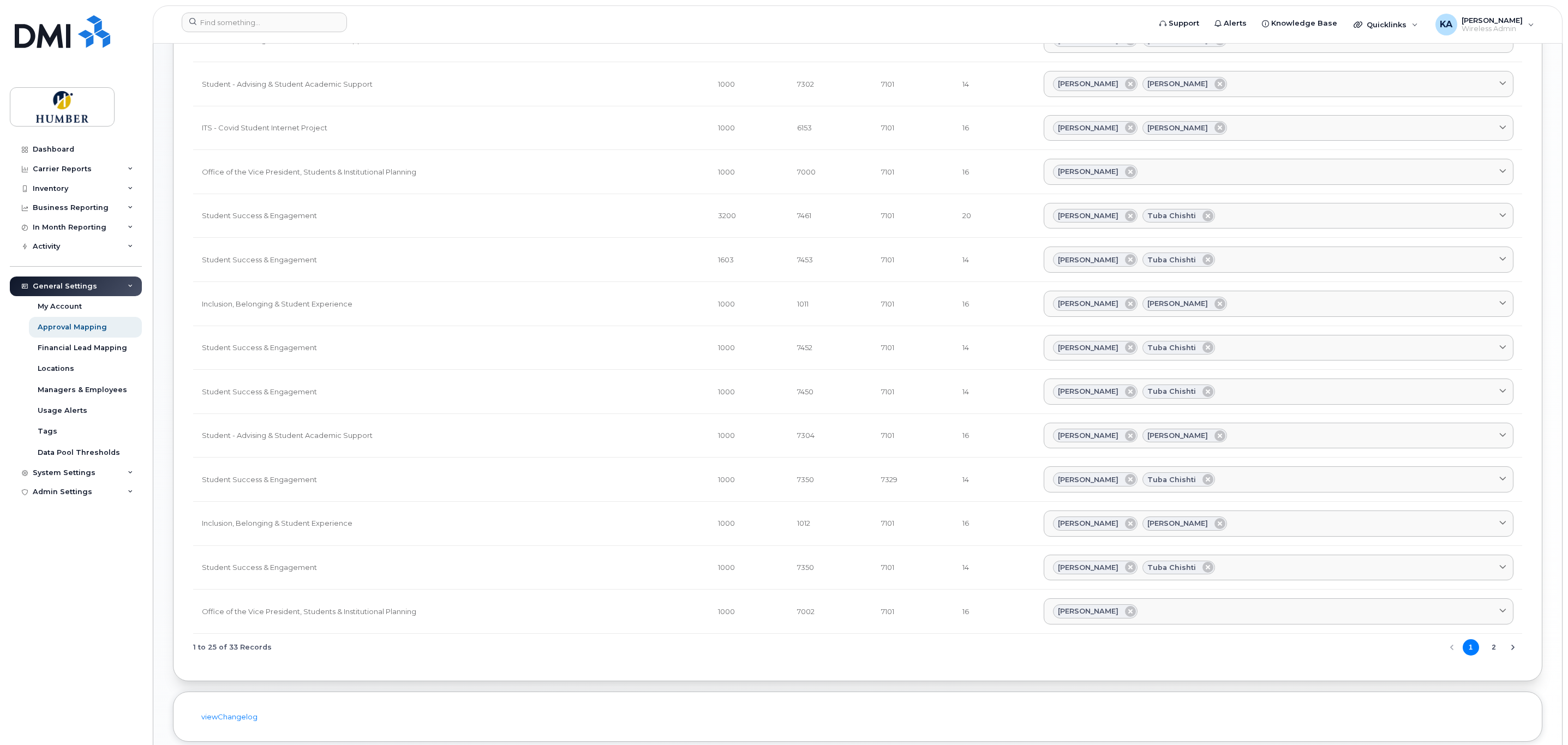
type input "student"
click at [1486, 656] on button "2" at bounding box center [1494, 647] width 16 height 16
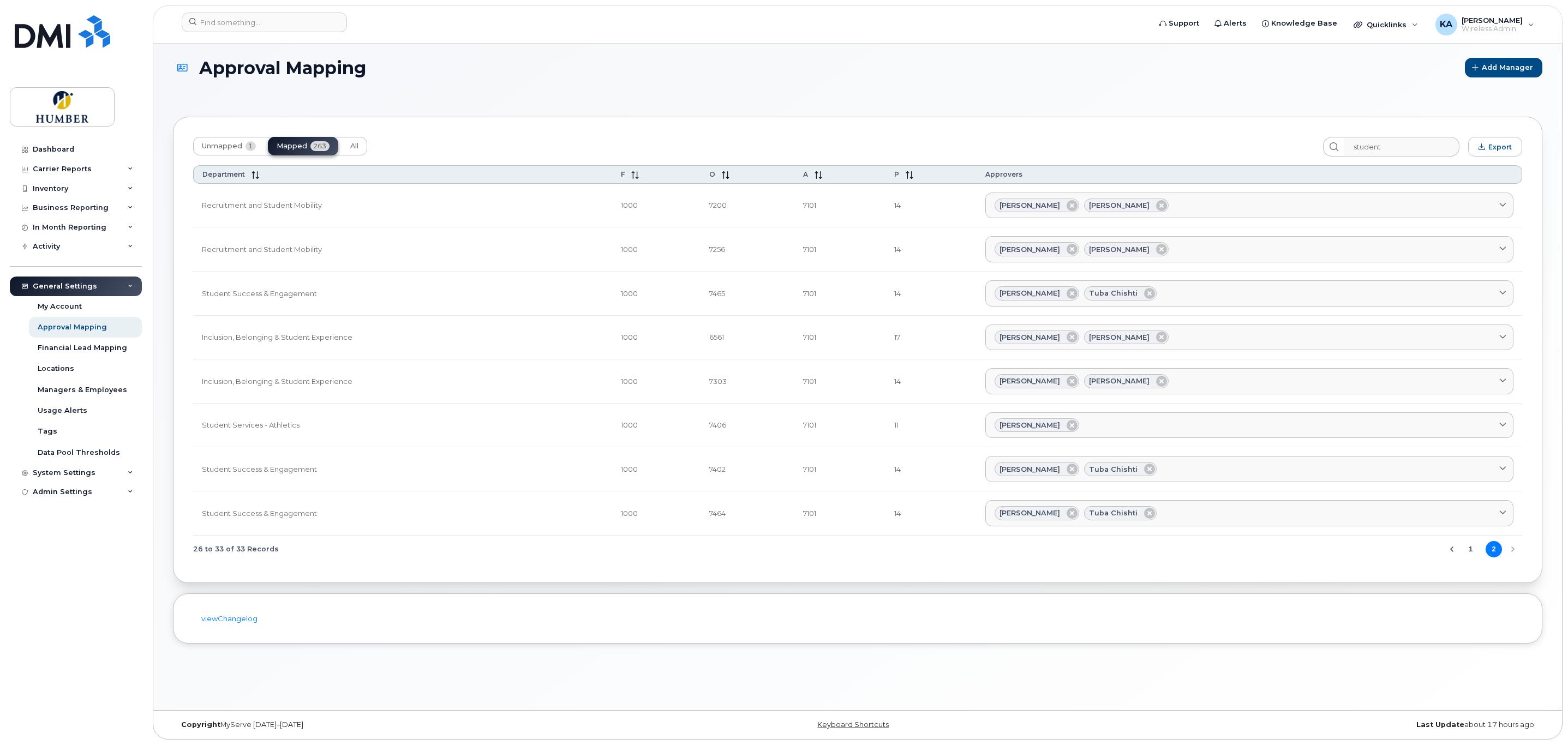
scroll to position [5, 0]
click at [203, 15] on input at bounding box center [264, 23] width 166 height 19
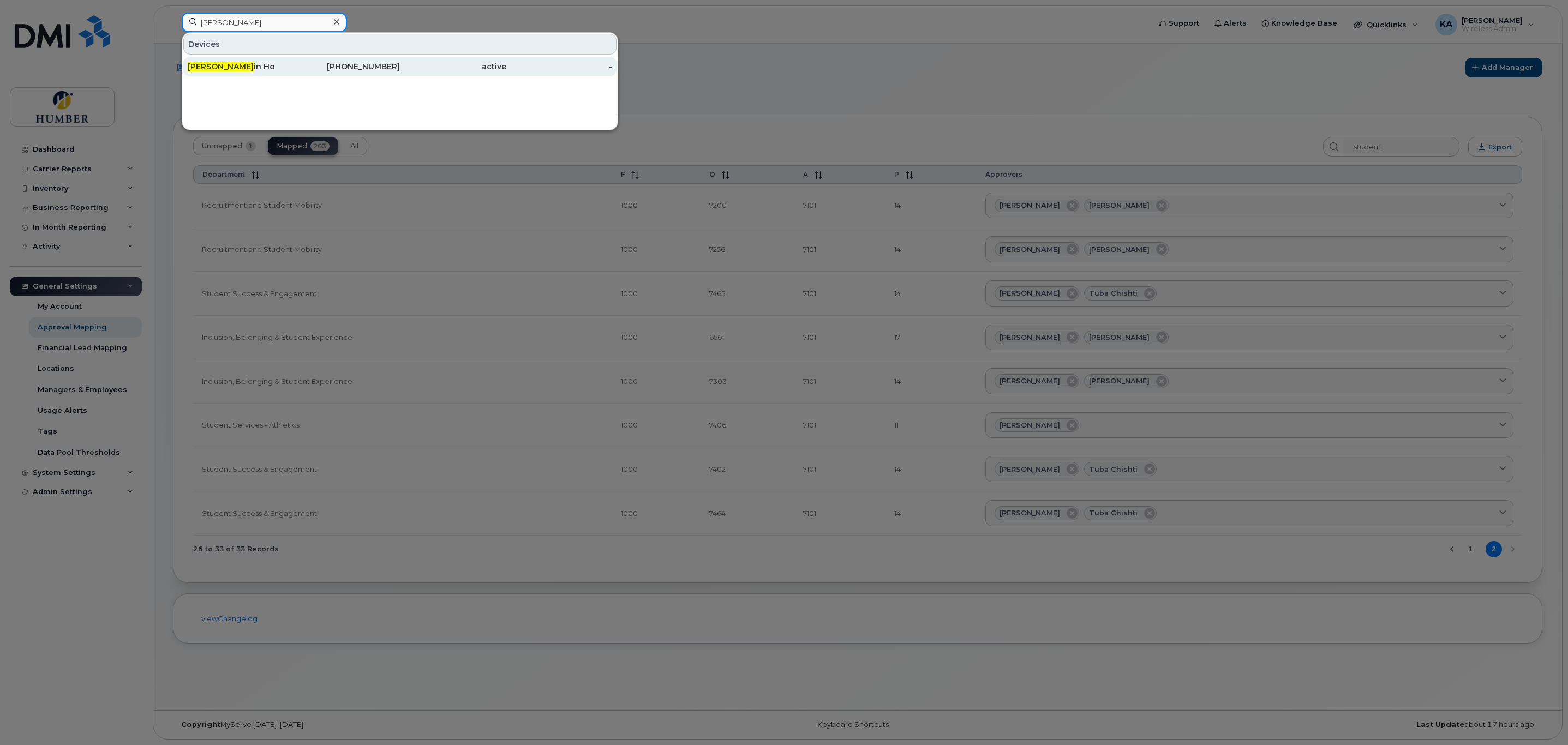
type input "caroll"
click at [220, 66] on div "Caroll in Ho" at bounding box center [240, 66] width 107 height 11
